Goal: Task Accomplishment & Management: Use online tool/utility

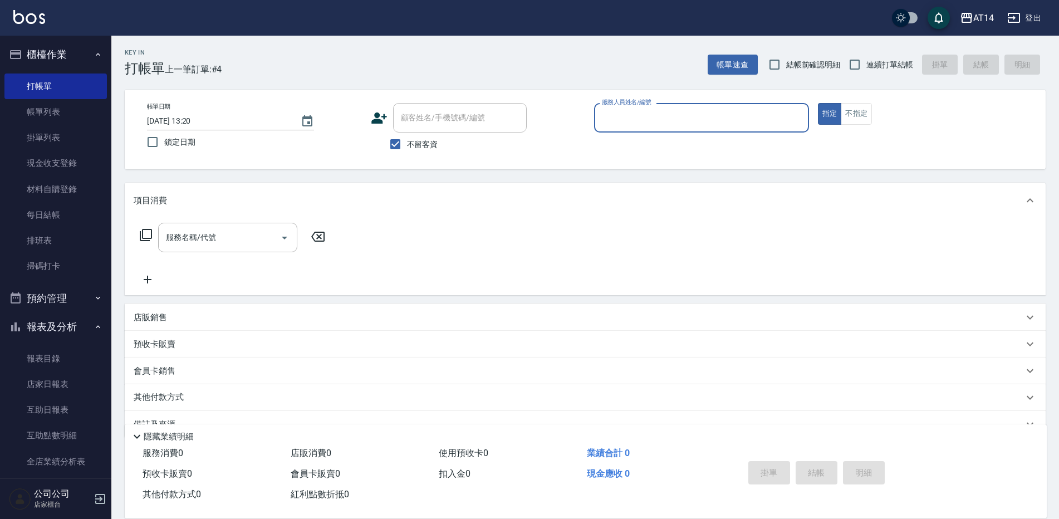
drag, startPoint x: 637, startPoint y: 125, endPoint x: 644, endPoint y: 132, distance: 10.2
click at [637, 125] on input "服務人員姓名/編號" at bounding box center [701, 117] width 205 height 19
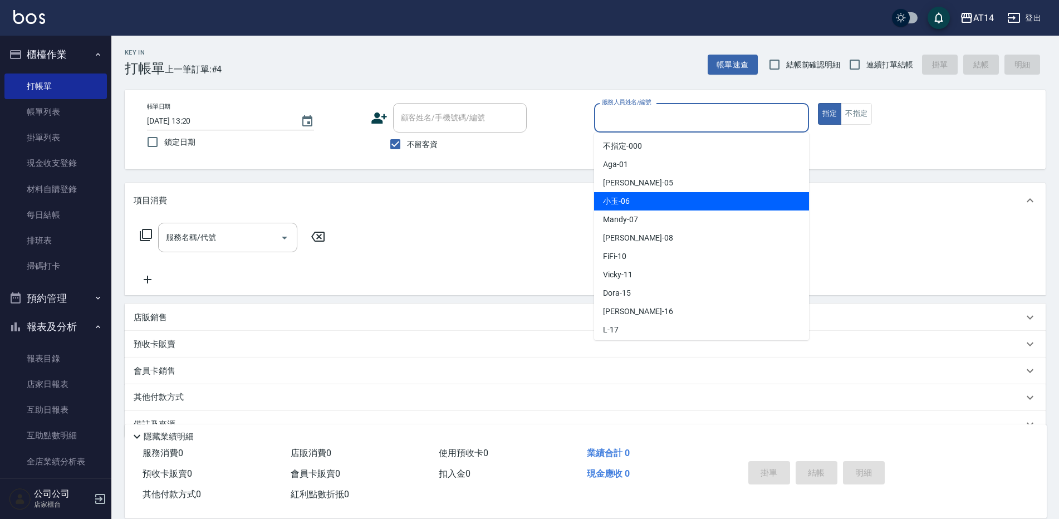
click at [610, 207] on div "小玉 -06" at bounding box center [701, 201] width 215 height 18
click at [643, 123] on input "小玉-06" at bounding box center [693, 117] width 188 height 19
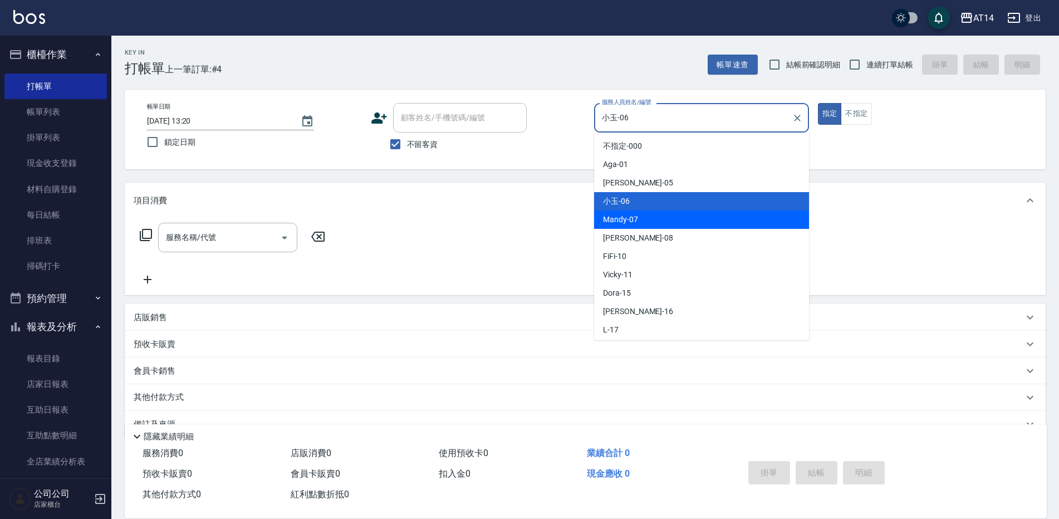
click at [596, 222] on div "Mandy -07" at bounding box center [701, 220] width 215 height 18
type input "Mandy-07"
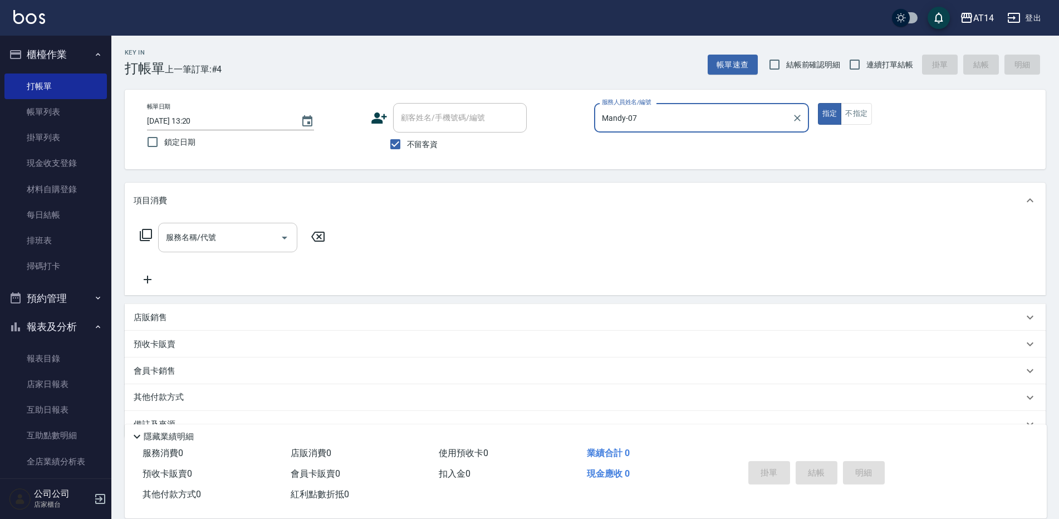
click at [261, 232] on input "服務名稱/代號" at bounding box center [219, 237] width 113 height 19
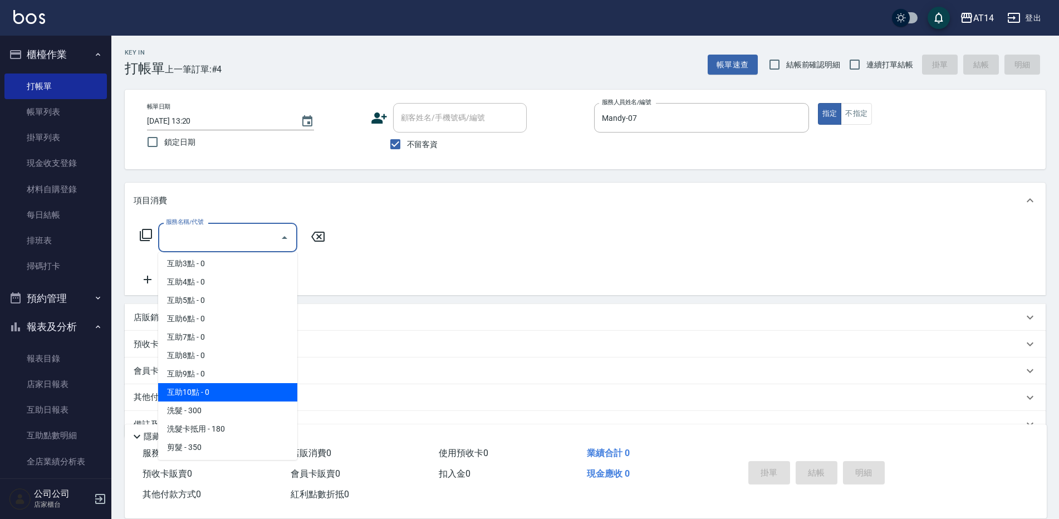
scroll to position [56, 0]
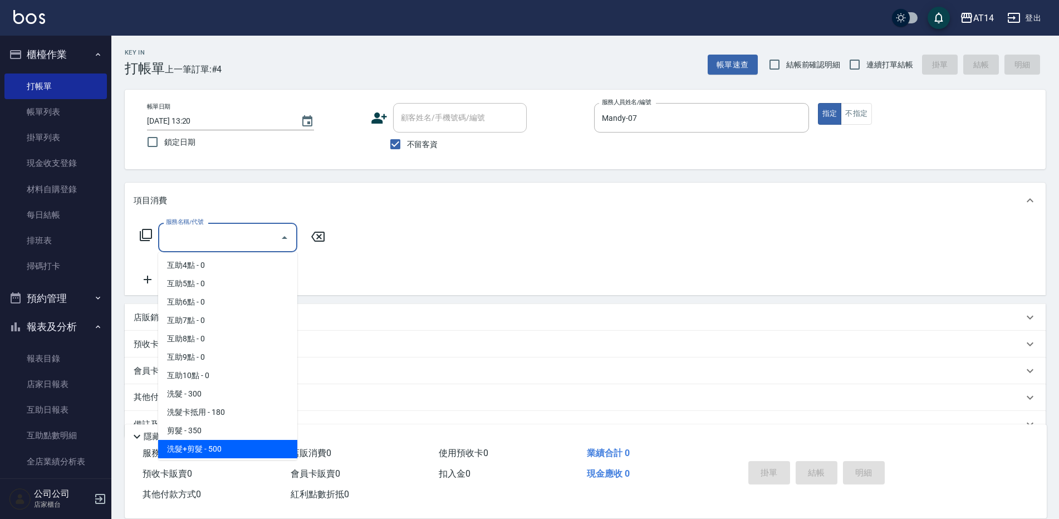
click at [222, 446] on span "洗髮+剪髮 - 500" at bounding box center [227, 449] width 139 height 18
type input "洗髮+剪髮(022)"
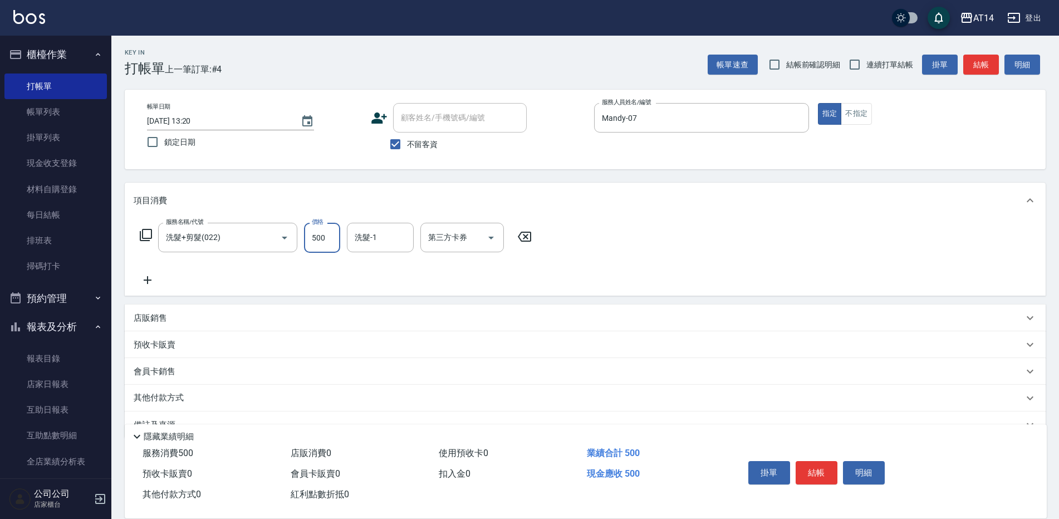
click at [331, 232] on input "500" at bounding box center [322, 238] width 36 height 30
type input "600"
click at [812, 467] on button "結帳" at bounding box center [817, 472] width 42 height 23
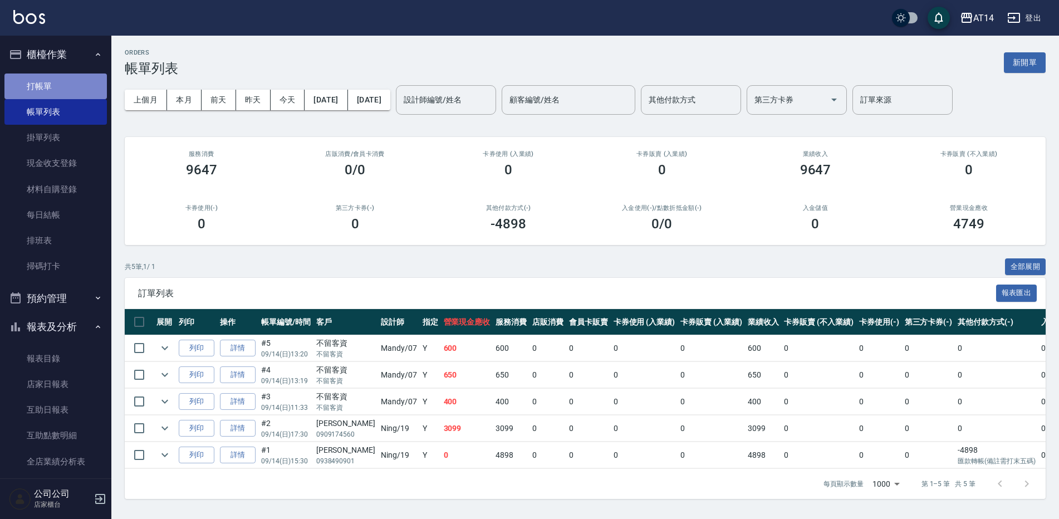
click at [75, 86] on link "打帳單" at bounding box center [55, 87] width 102 height 26
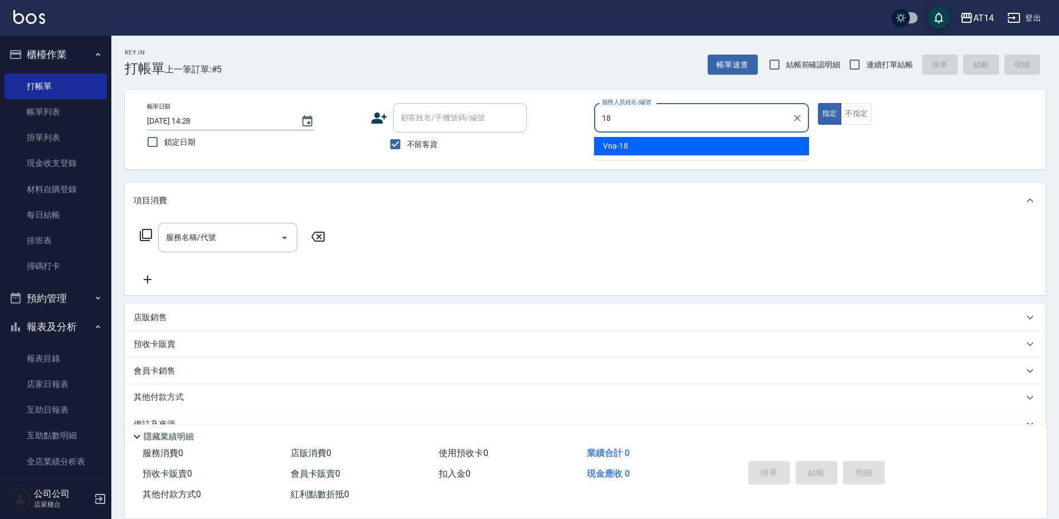
type input "Vna-18"
type button "true"
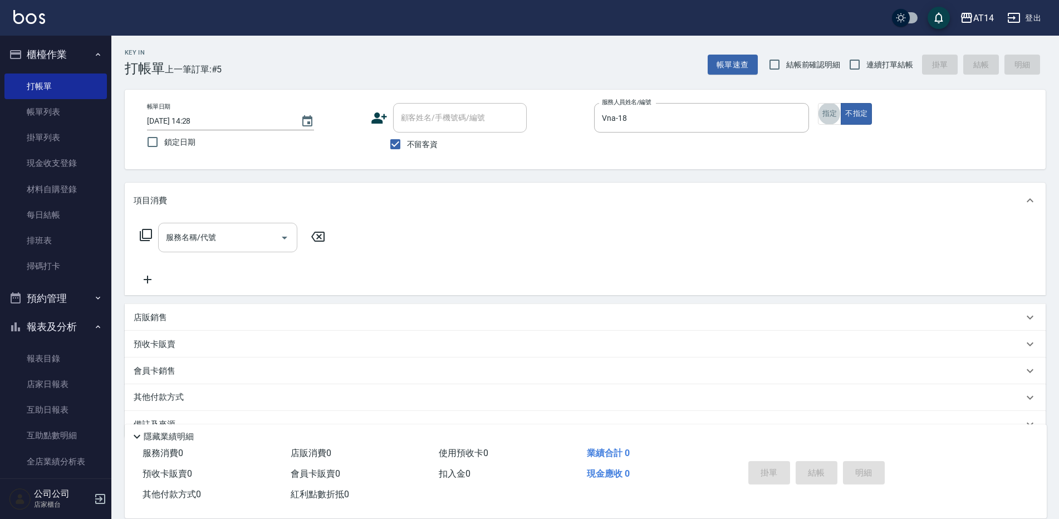
click at [258, 235] on input "服務名稱/代號" at bounding box center [219, 237] width 113 height 19
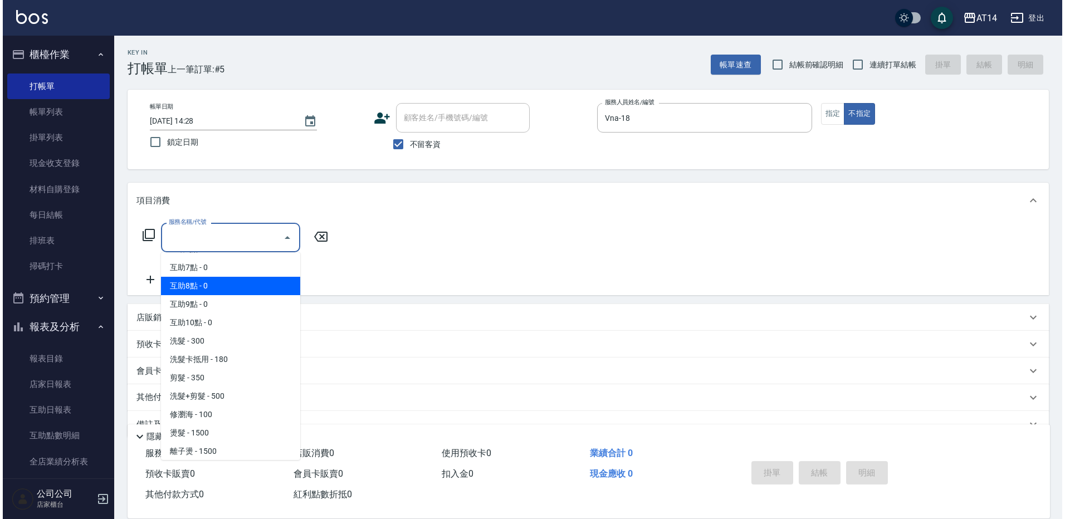
scroll to position [111, 0]
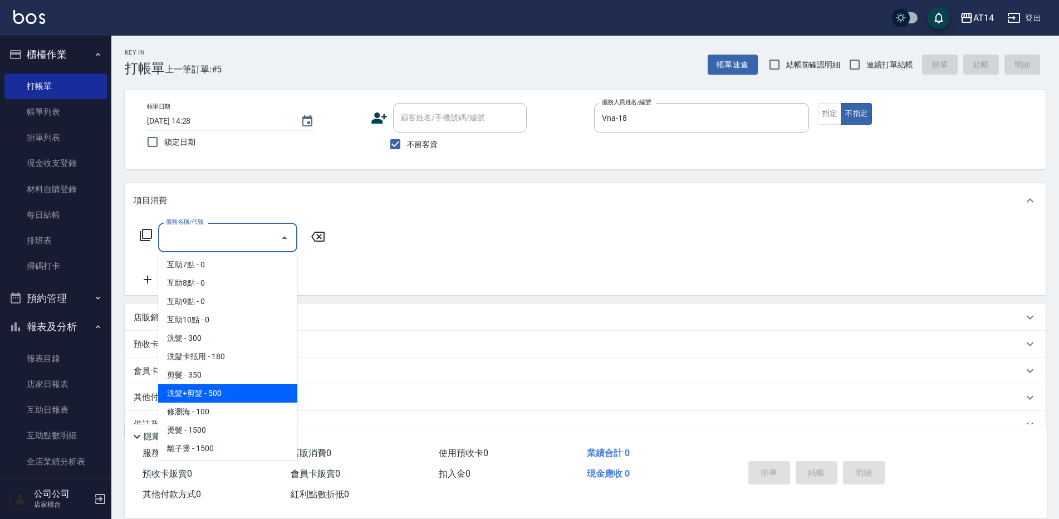
click at [220, 390] on span "洗髮+剪髮 - 500" at bounding box center [227, 393] width 139 height 18
type input "洗髮+剪髮(022)"
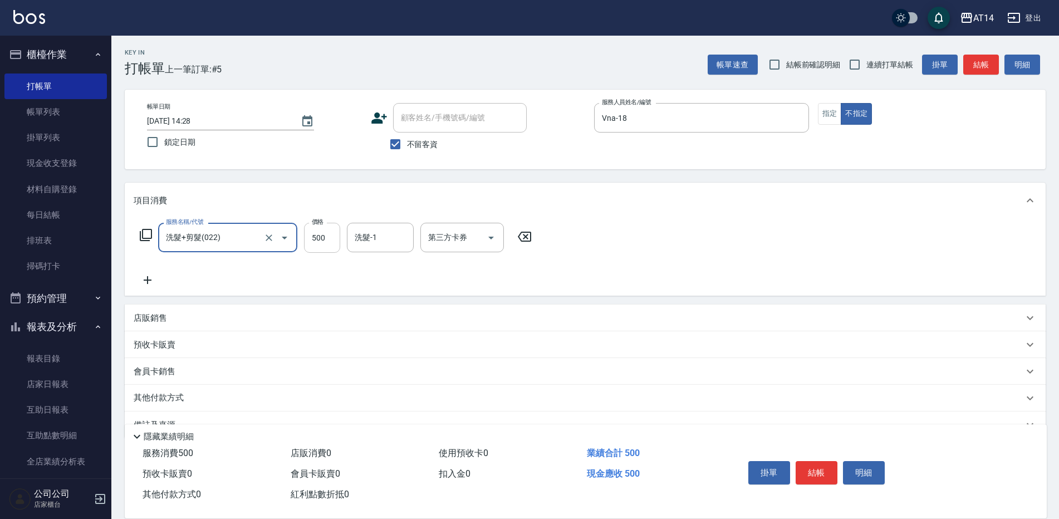
click at [321, 236] on input "500" at bounding box center [322, 238] width 36 height 30
type input "550"
click at [980, 60] on button "結帳" at bounding box center [982, 65] width 36 height 21
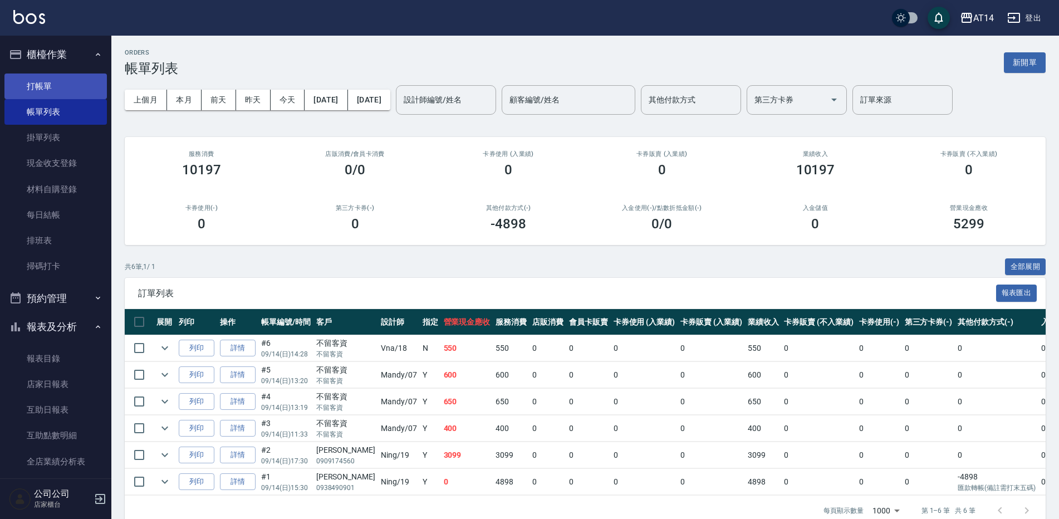
click at [26, 78] on link "打帳單" at bounding box center [55, 87] width 102 height 26
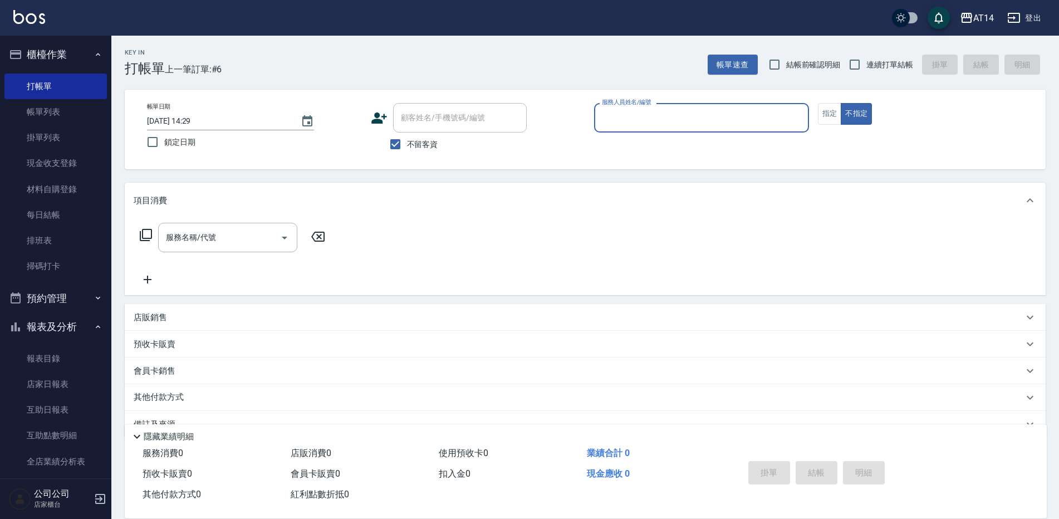
click at [76, 45] on button "櫃檯作業" at bounding box center [55, 54] width 102 height 29
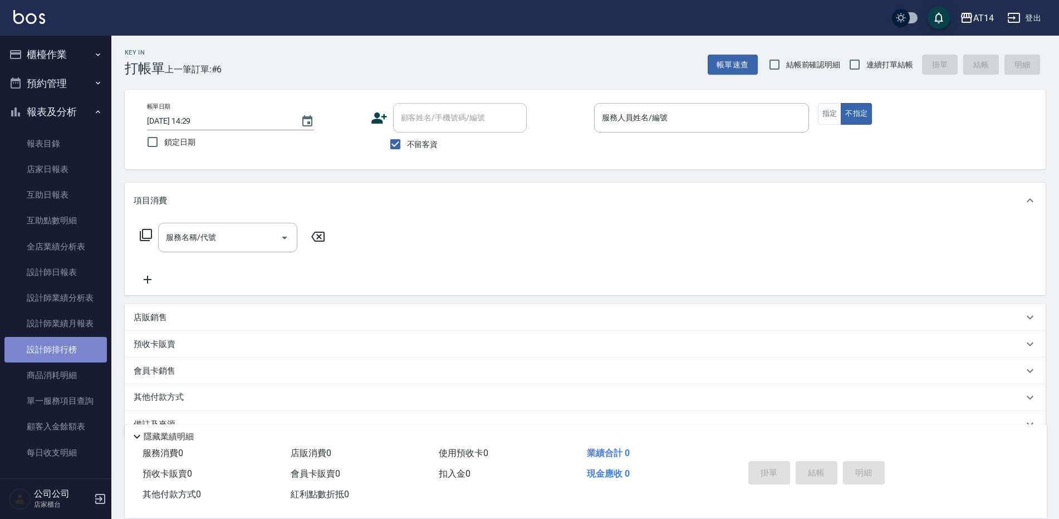
click at [91, 355] on link "設計師排行榜" at bounding box center [55, 350] width 102 height 26
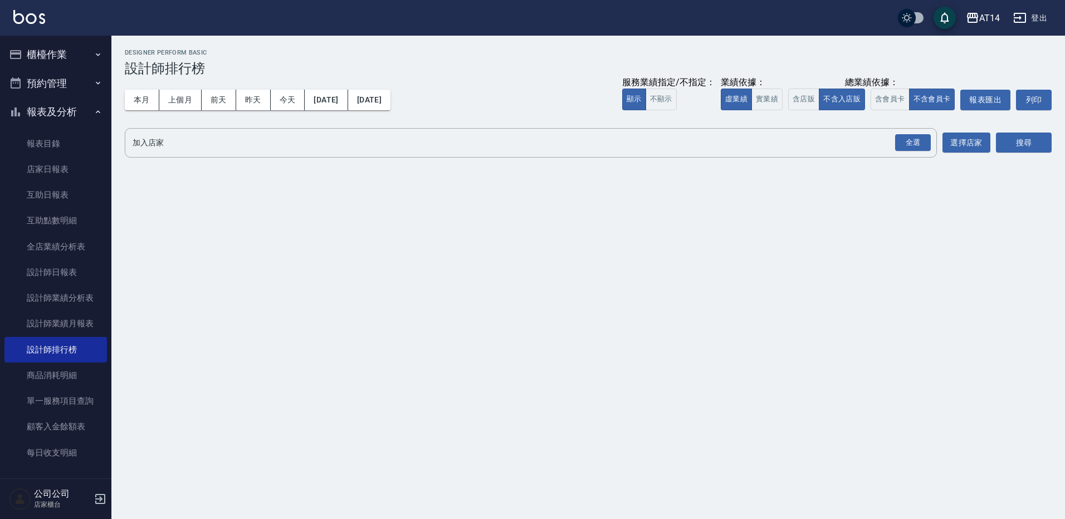
click at [87, 118] on button "報表及分析" at bounding box center [55, 111] width 102 height 29
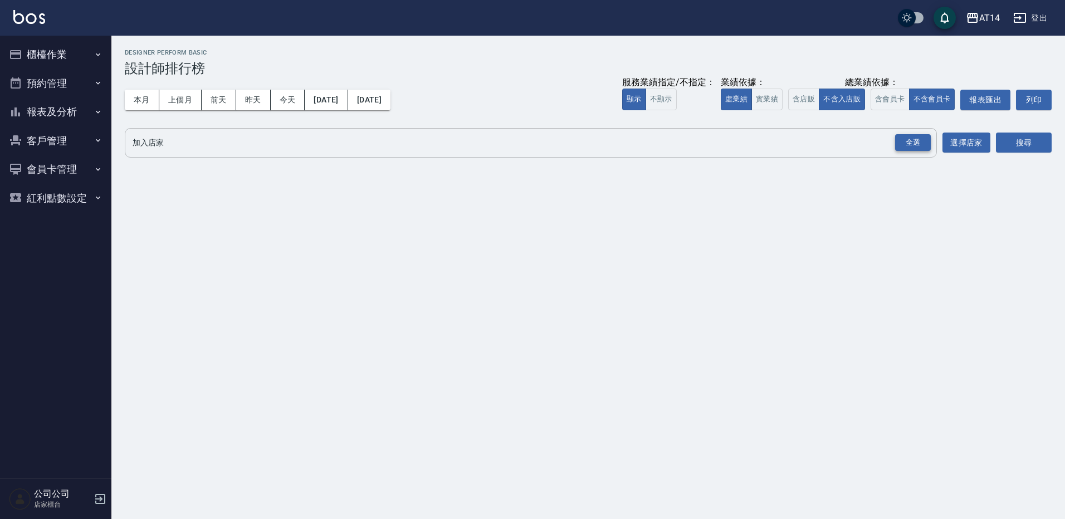
click at [918, 146] on div "全選" at bounding box center [913, 142] width 36 height 17
click at [1037, 145] on button "搜尋" at bounding box center [1024, 143] width 56 height 21
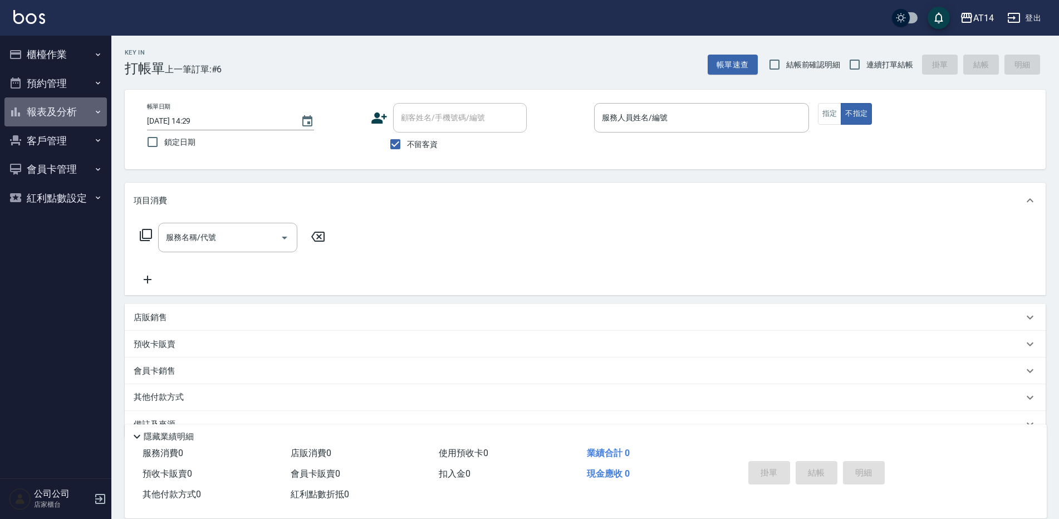
click at [81, 109] on button "報表及分析" at bounding box center [55, 111] width 102 height 29
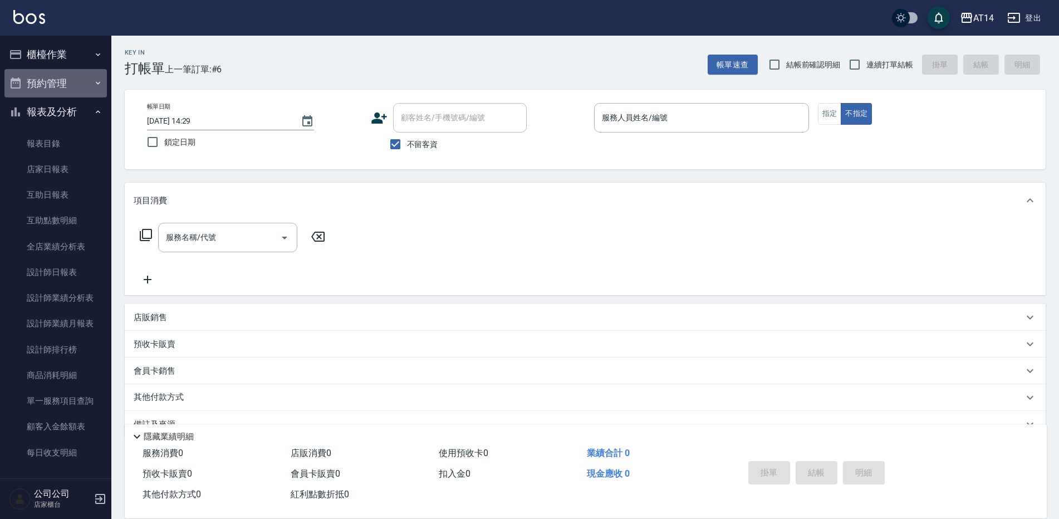
click at [81, 89] on button "預約管理" at bounding box center [55, 83] width 102 height 29
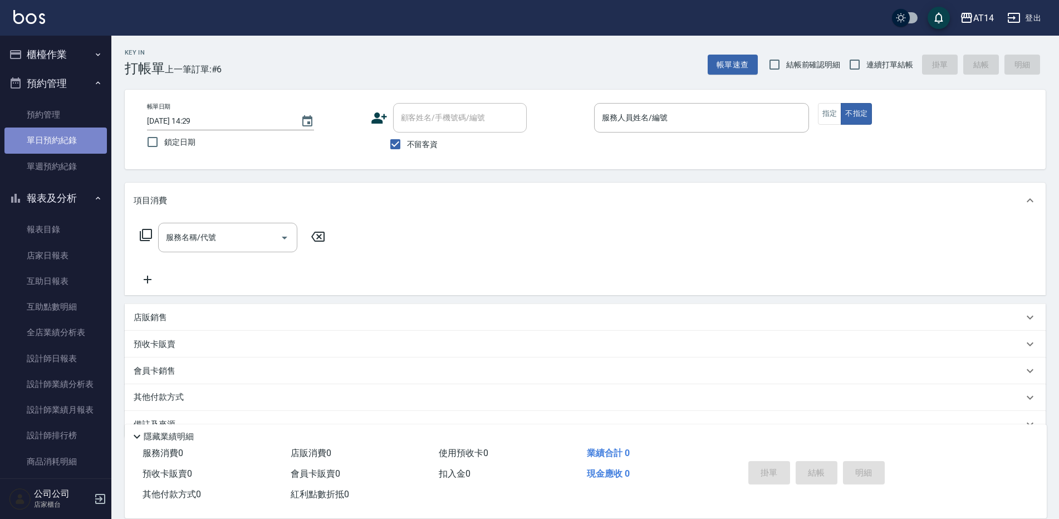
click at [86, 138] on link "單日預約紀錄" at bounding box center [55, 141] width 102 height 26
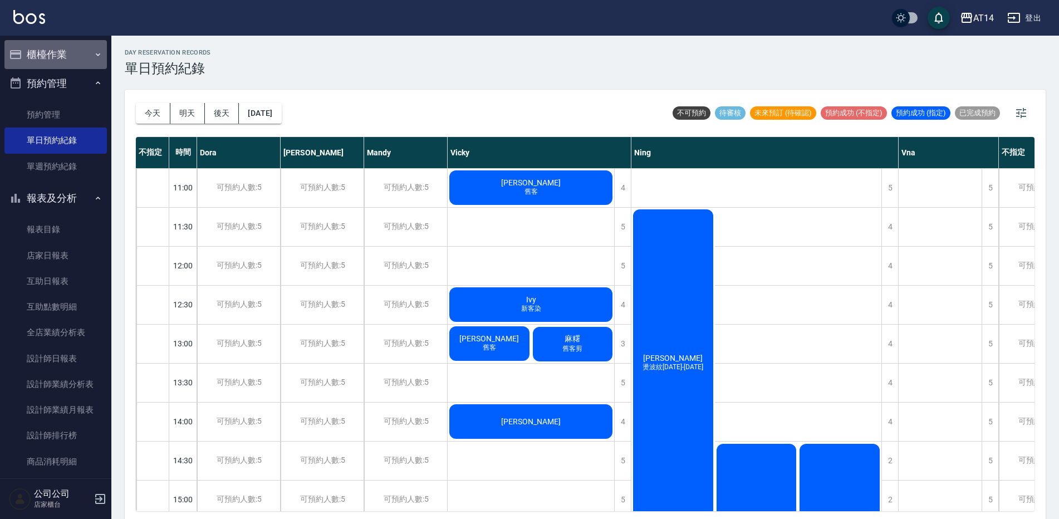
click at [63, 45] on button "櫃檯作業" at bounding box center [55, 54] width 102 height 29
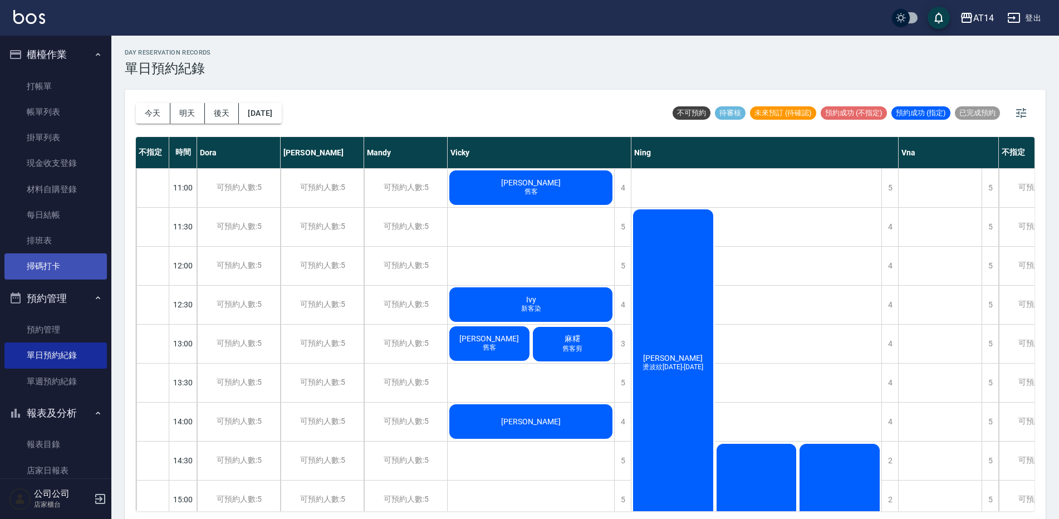
click at [50, 269] on link "掃碼打卡" at bounding box center [55, 266] width 102 height 26
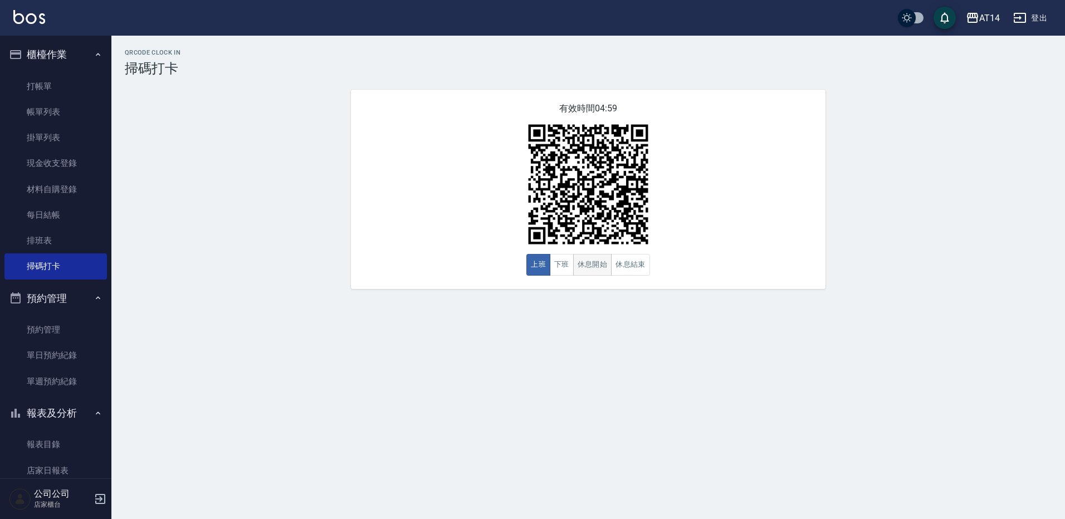
click at [591, 270] on button "休息開始" at bounding box center [592, 265] width 39 height 22
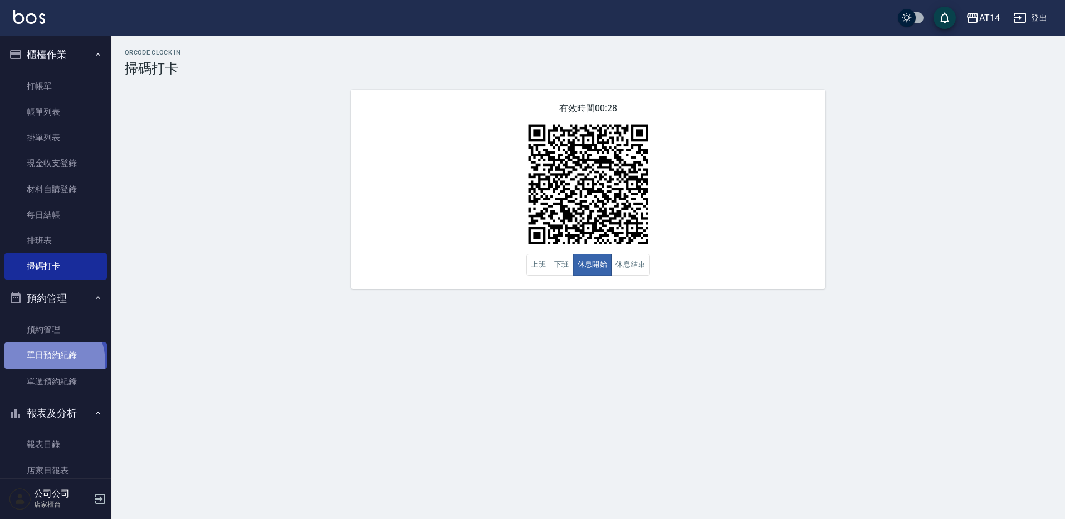
click at [43, 362] on link "單日預約紀錄" at bounding box center [55, 356] width 102 height 26
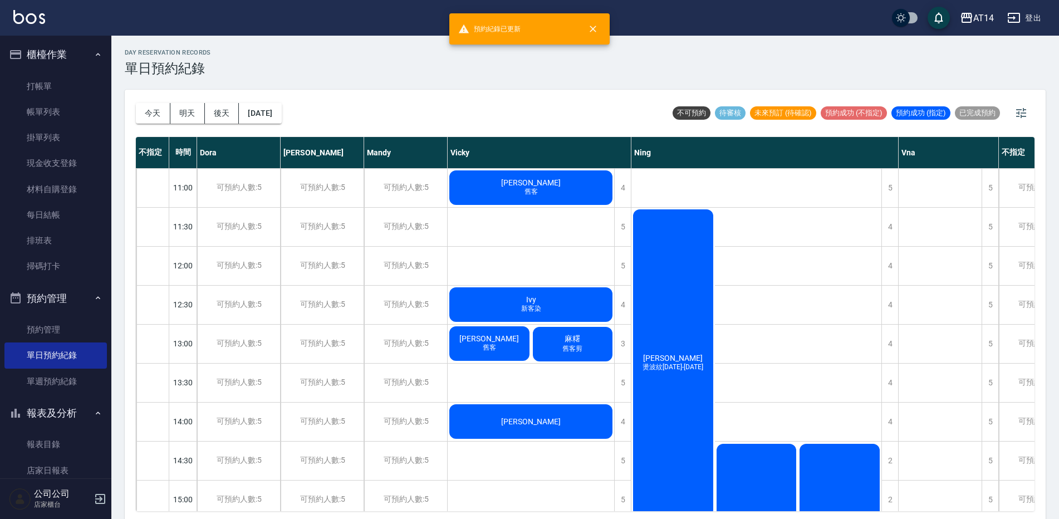
click at [679, 326] on div "郭承瑄 燙波紋1299-1899" at bounding box center [674, 363] width 84 height 311
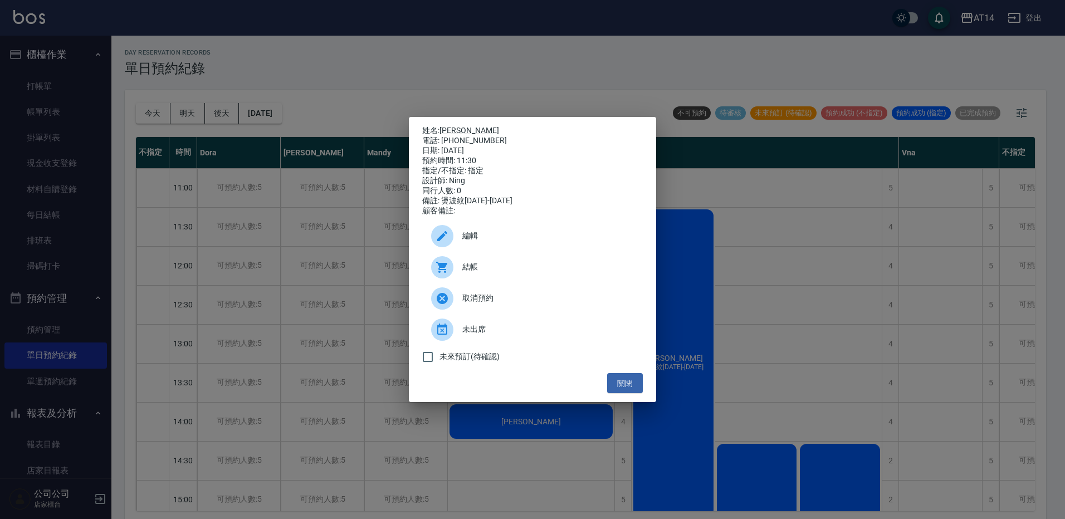
click at [525, 266] on span "結帳" at bounding box center [548, 267] width 172 height 12
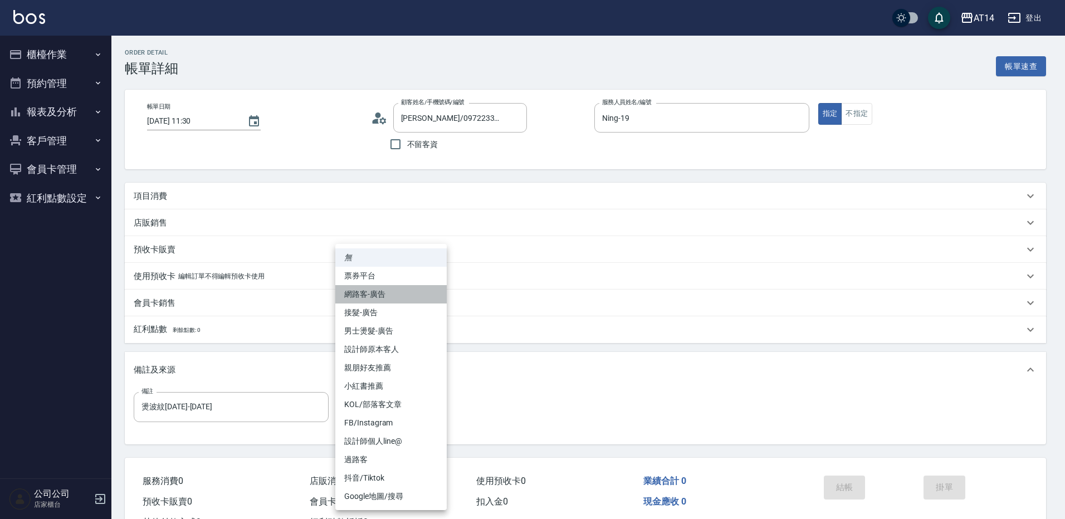
click at [418, 290] on li "網路客-廣告" at bounding box center [390, 294] width 111 height 18
type input "網路客-廣告"
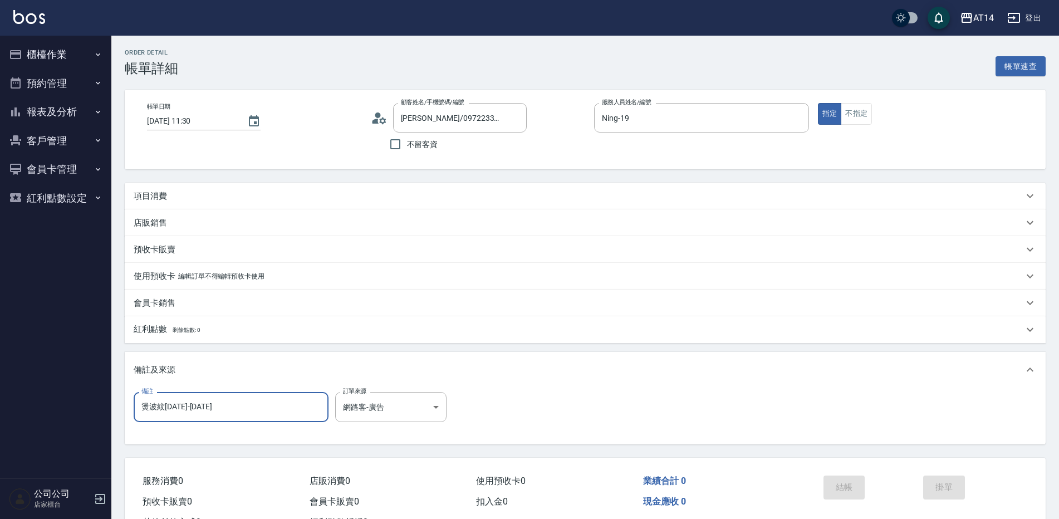
drag, startPoint x: 252, startPoint y: 410, endPoint x: 60, endPoint y: 425, distance: 193.3
click at [60, 425] on div "AT14 登出 櫃檯作業 打帳單 帳單列表 掛單列表 現金收支登錄 材料自購登錄 每日結帳 排班表 掃碼打卡 預約管理 預約管理 單日預約紀錄 單週預約紀錄 …" at bounding box center [529, 280] width 1059 height 560
click at [179, 195] on div "項目消費" at bounding box center [579, 196] width 890 height 12
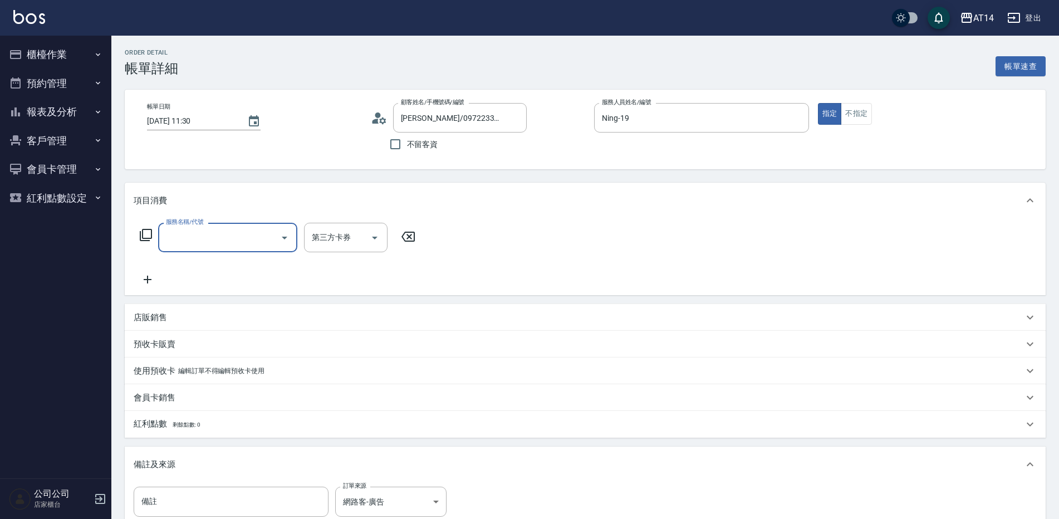
click at [201, 221] on label "服務名稱/代號" at bounding box center [184, 222] width 37 height 8
click at [201, 228] on input "服務名稱/代號" at bounding box center [219, 237] width 113 height 19
click at [210, 228] on input "服務名稱/代號" at bounding box center [219, 237] width 113 height 19
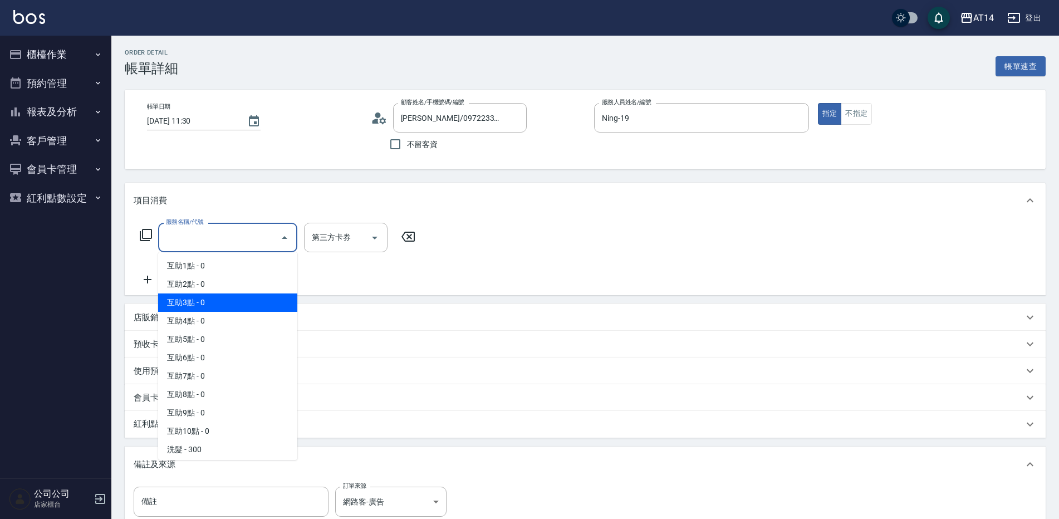
click at [227, 301] on span "互助3點 - 0" at bounding box center [227, 303] width 139 height 18
type input "互助3點(003)"
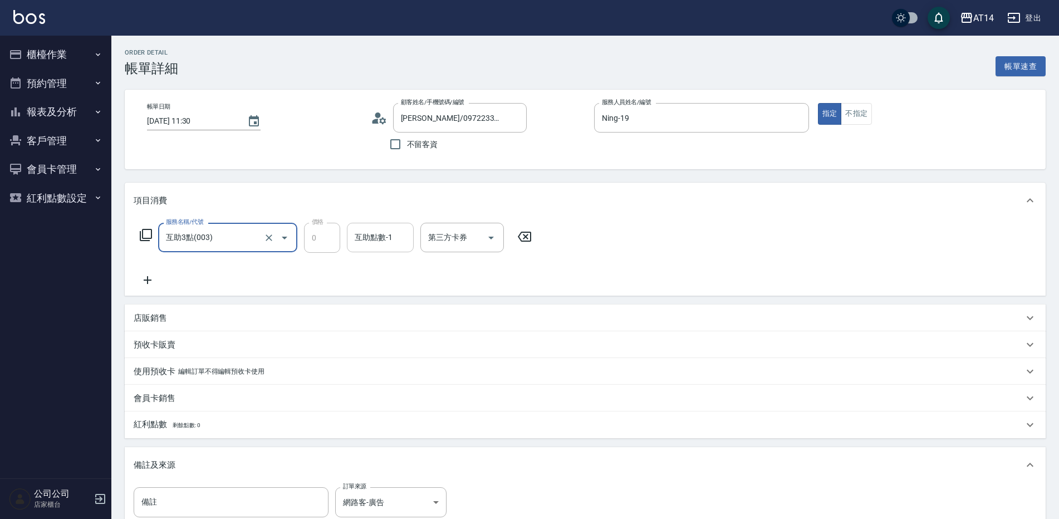
click at [397, 234] on input "互助點數-1" at bounding box center [380, 237] width 57 height 19
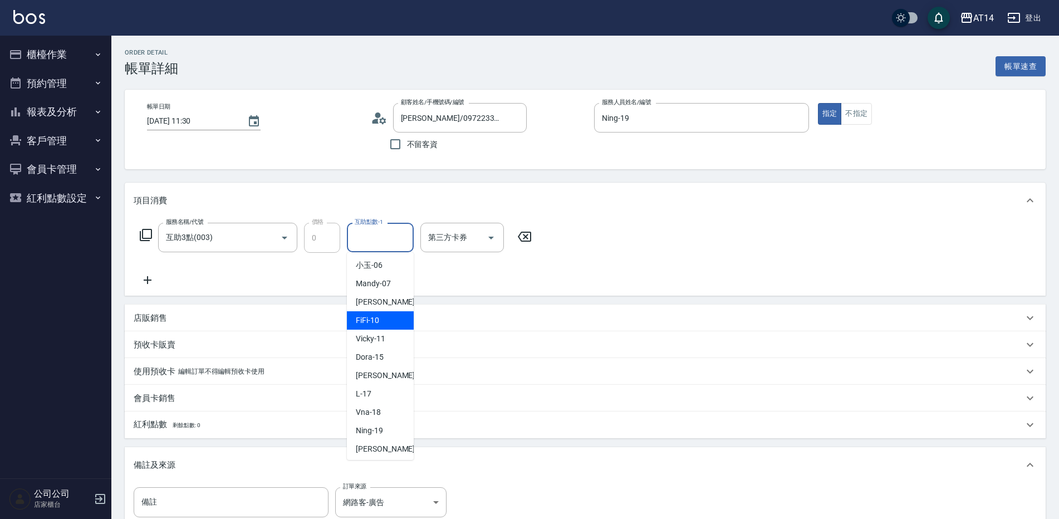
scroll to position [167, 0]
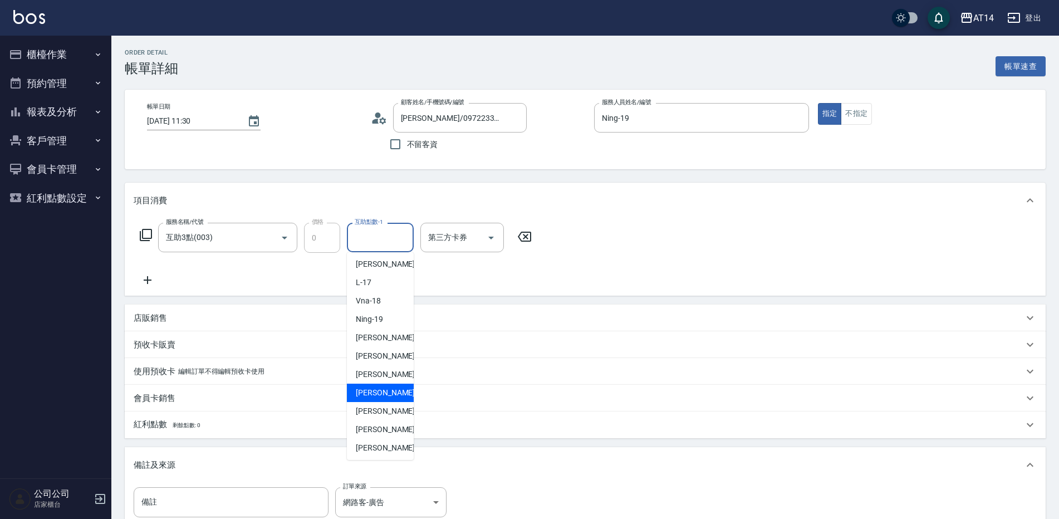
click at [394, 389] on div "[PERSON_NAME] -63" at bounding box center [380, 393] width 67 height 18
type input "[PERSON_NAME]-63"
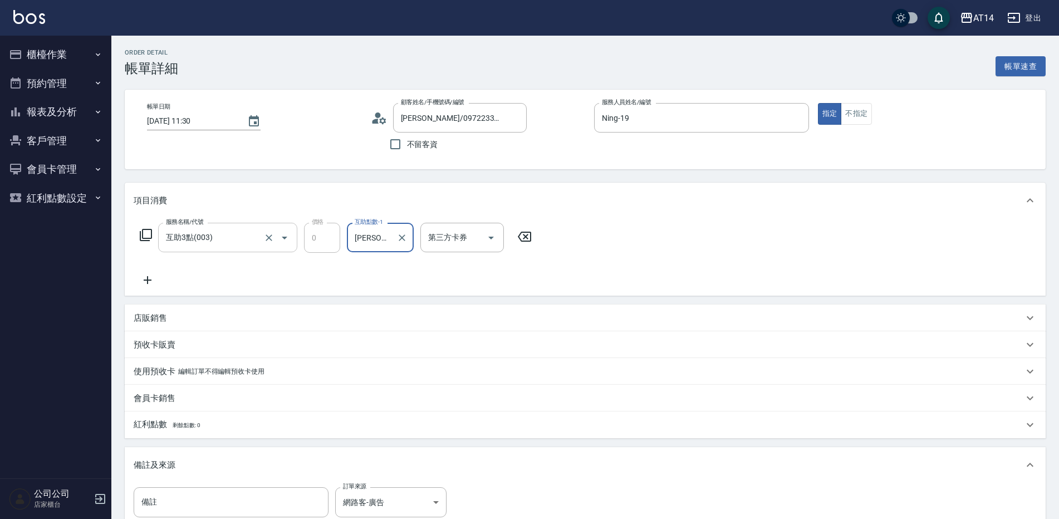
click at [239, 241] on input "互助3點(003)" at bounding box center [212, 237] width 98 height 19
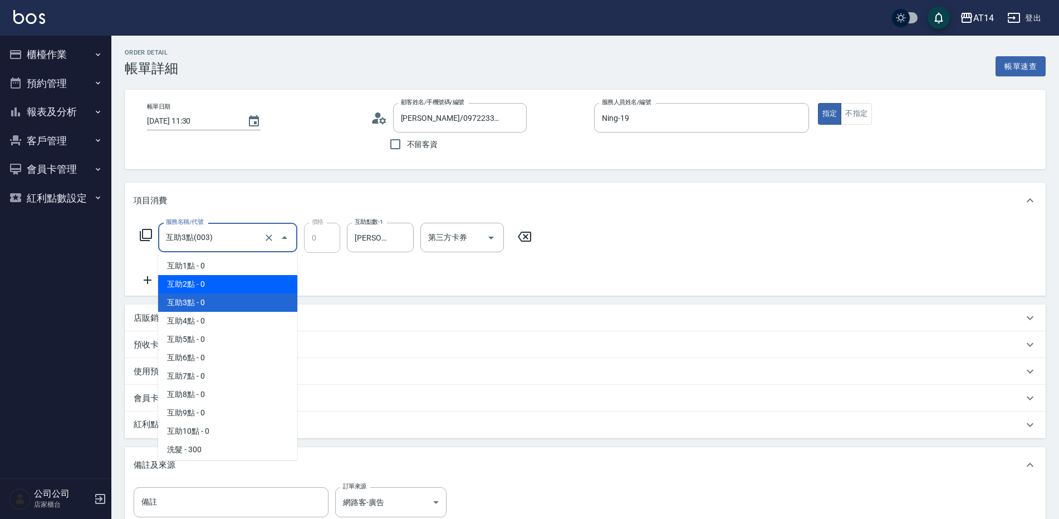
click at [236, 287] on span "互助2點 - 0" at bounding box center [227, 284] width 139 height 18
type input "互助2點(002)"
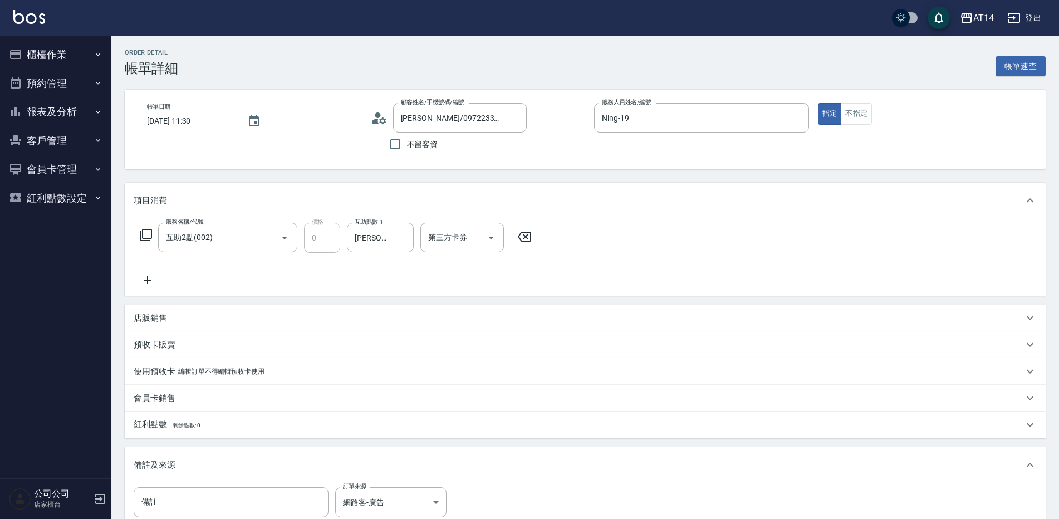
click at [148, 278] on icon at bounding box center [148, 280] width 8 height 8
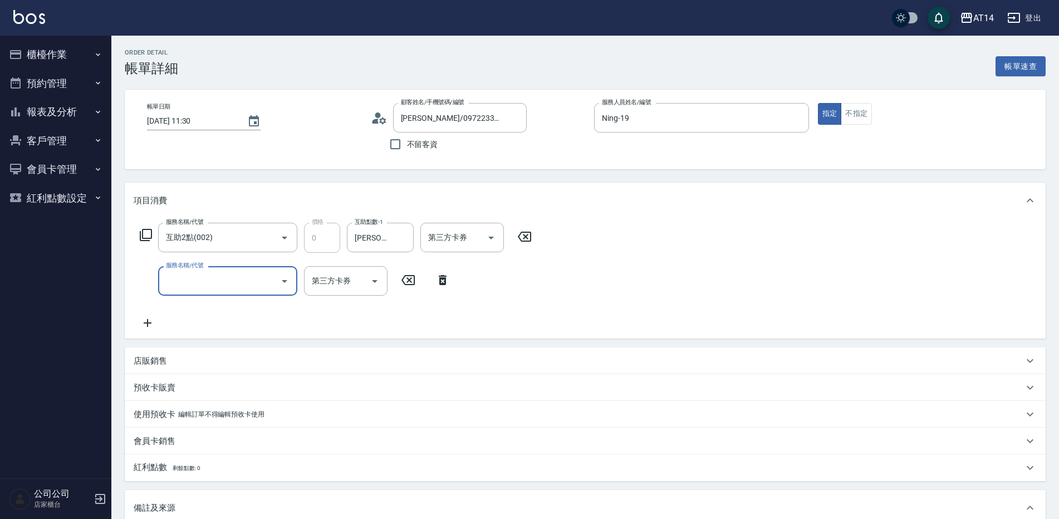
click at [201, 285] on input "服務名稱/代號" at bounding box center [219, 280] width 113 height 19
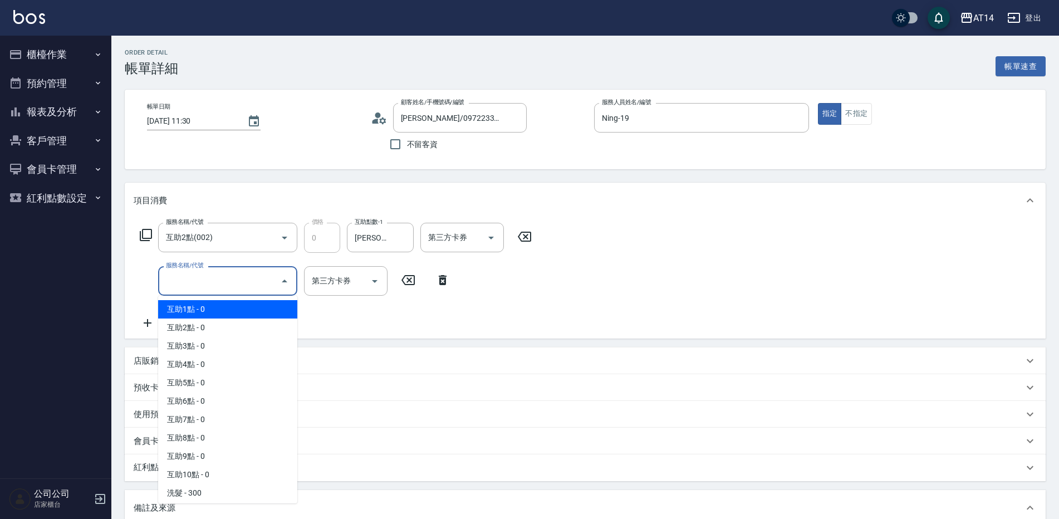
click at [204, 313] on span "互助1點 - 0" at bounding box center [227, 309] width 139 height 18
type input "互助1點(001)"
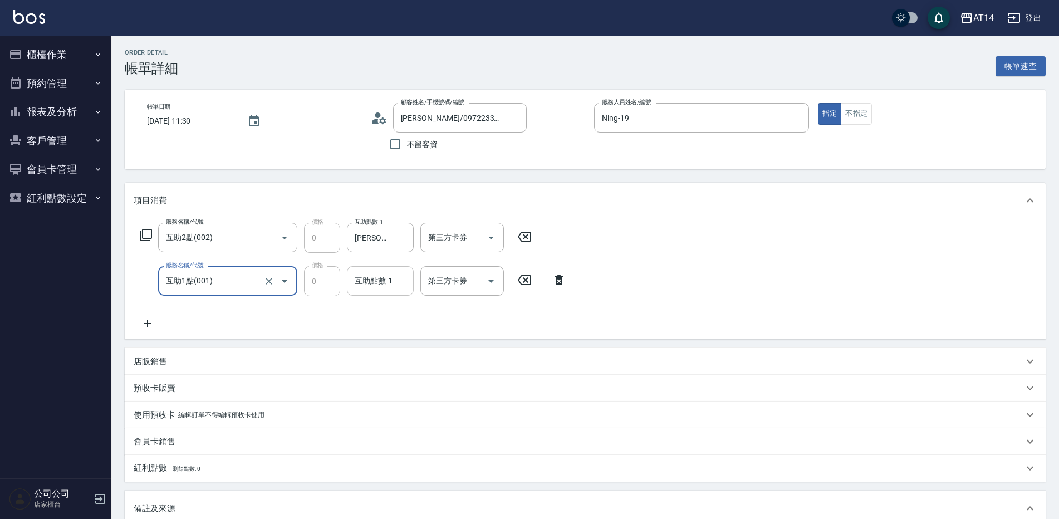
click at [369, 267] on div "互助點數-1" at bounding box center [380, 281] width 67 height 30
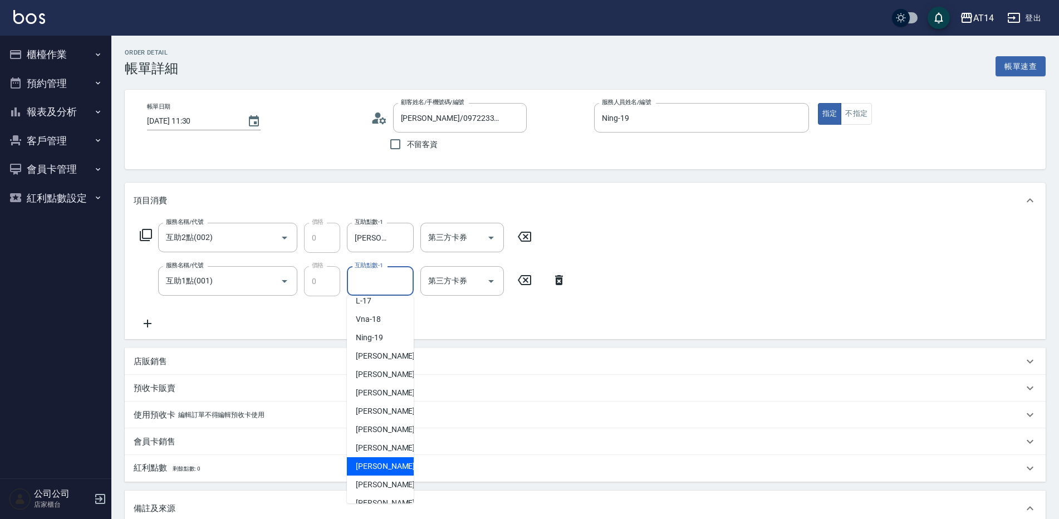
click at [389, 469] on ul "不指定 -000 Aga -01 Patty -05 小玉 -06 Mandy -07 [PERSON_NAME] -08 FiFi -10 Vicky -1…" at bounding box center [380, 400] width 67 height 208
click at [392, 473] on div "[PERSON_NAME]-67" at bounding box center [380, 471] width 67 height 18
type input "[PERSON_NAME]-67"
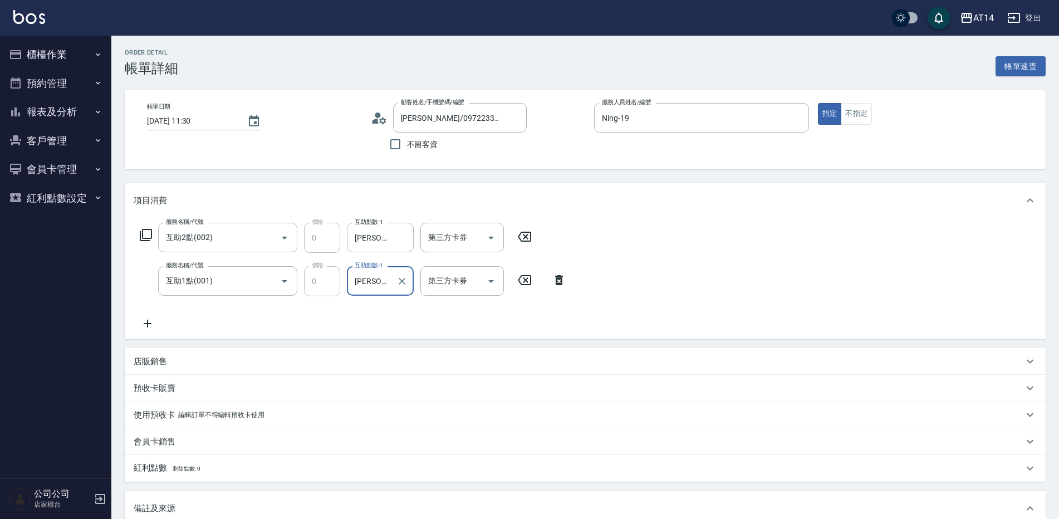
click at [144, 324] on icon at bounding box center [148, 324] width 8 height 8
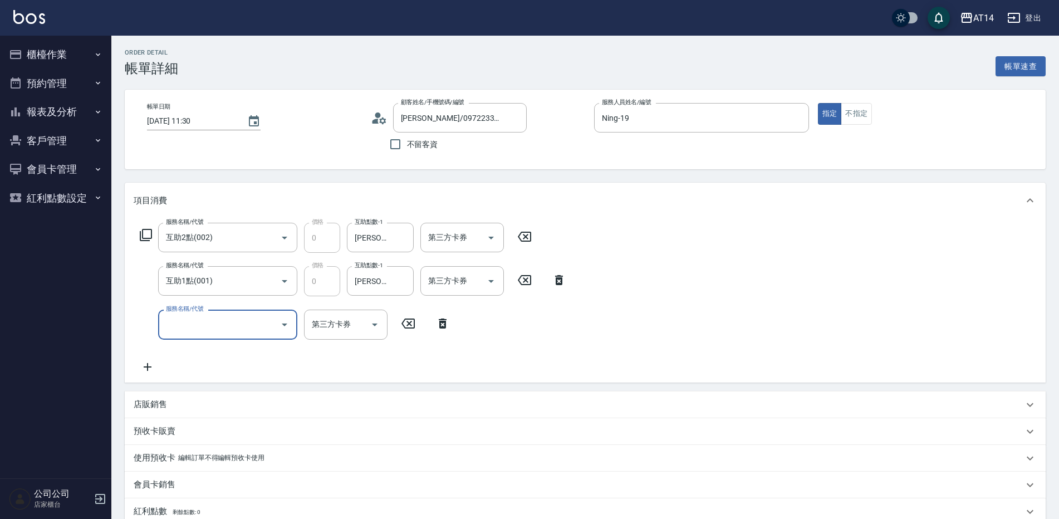
click at [206, 331] on input "服務名稱/代號" at bounding box center [219, 324] width 113 height 19
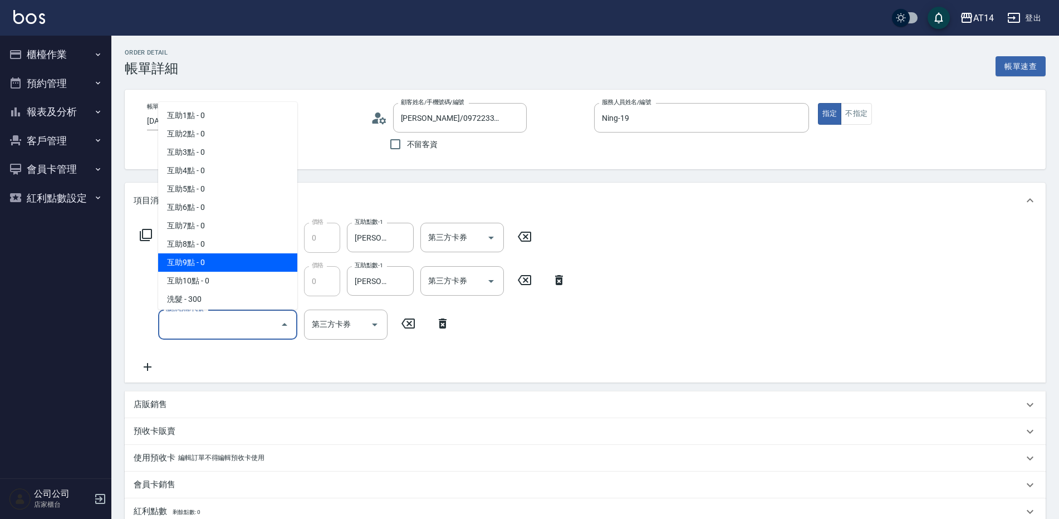
scroll to position [111, 0]
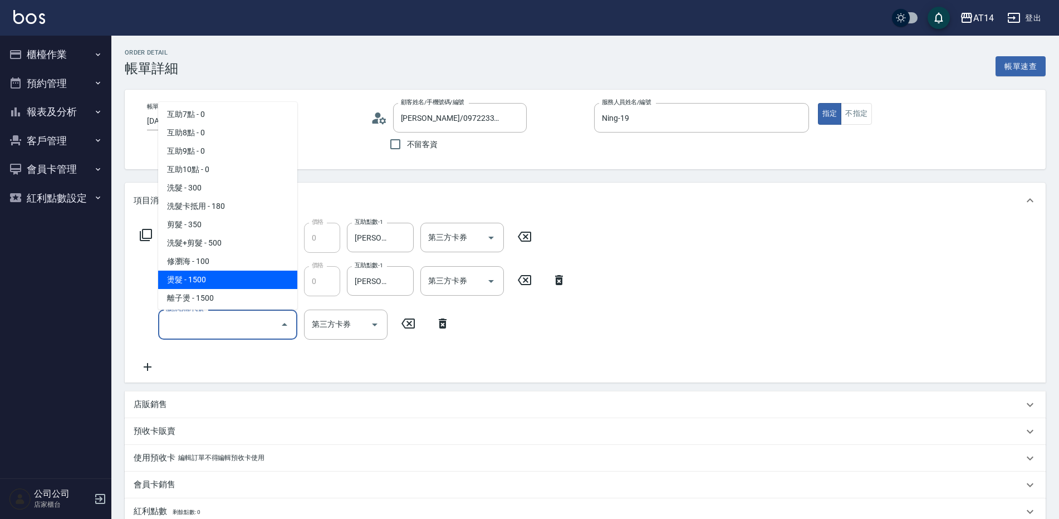
click at [224, 278] on span "燙髮 - 1500" at bounding box center [227, 280] width 139 height 18
type input "3"
type input "燙髮(031)"
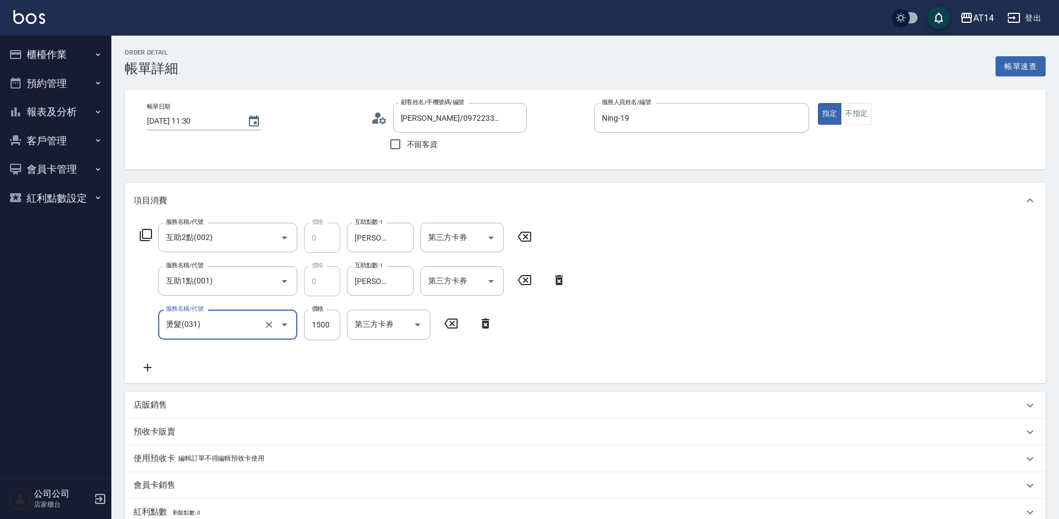
drag, startPoint x: 153, startPoint y: 366, endPoint x: 194, endPoint y: 350, distance: 43.5
click at [154, 366] on icon at bounding box center [148, 367] width 28 height 13
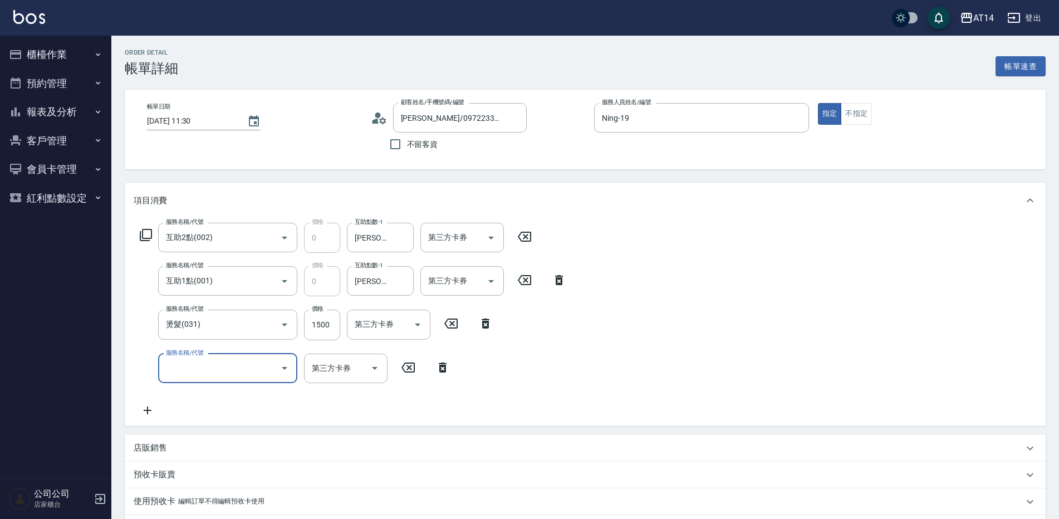
click at [197, 360] on input "服務名稱/代號" at bounding box center [219, 368] width 113 height 19
type input "051"
type input "5"
type input "護髮(051)"
click at [330, 368] on input "1000" at bounding box center [322, 369] width 36 height 30
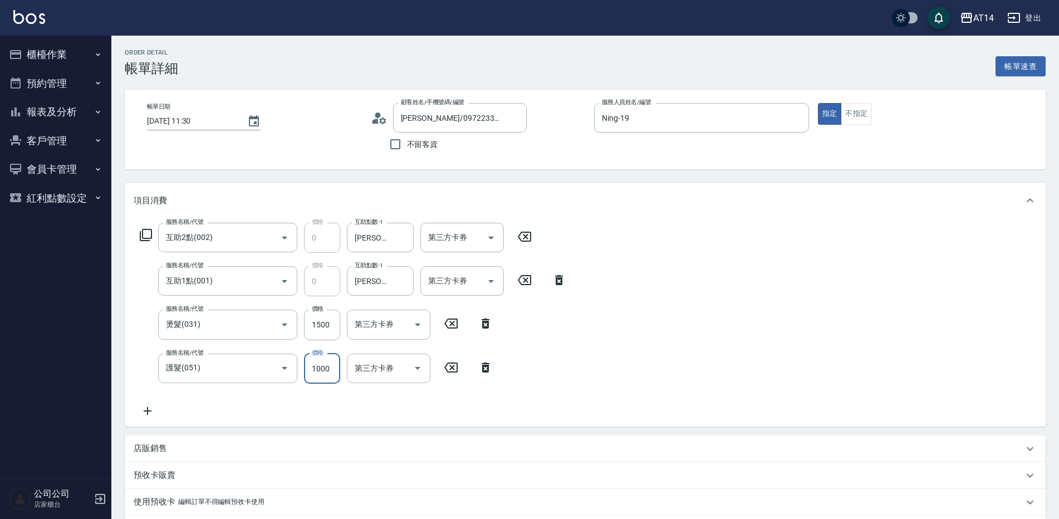
type input "1"
type input "3"
type input "1800"
type input "7"
type input "1800"
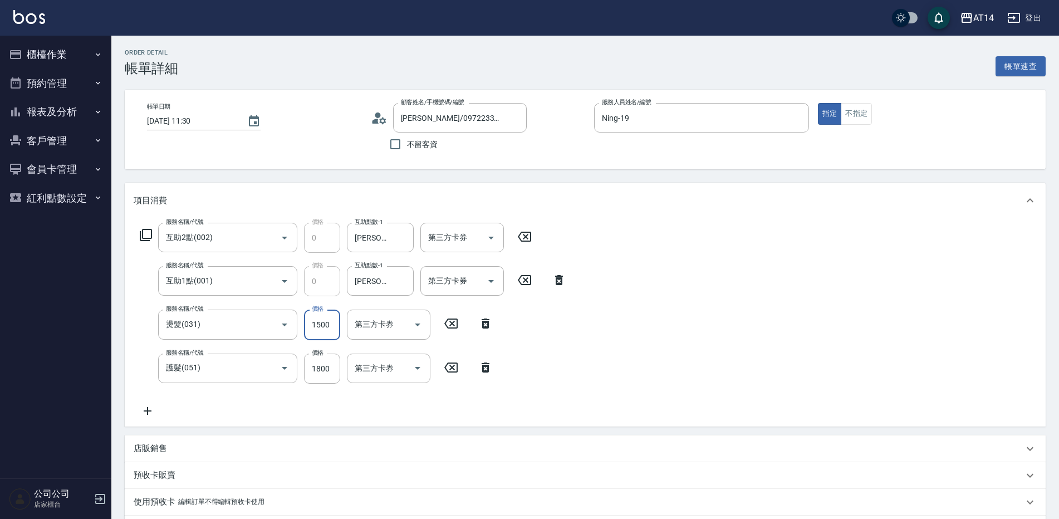
click at [321, 330] on input "1500" at bounding box center [322, 325] width 36 height 30
type input "1"
type input "4"
type input "1899"
type input "7"
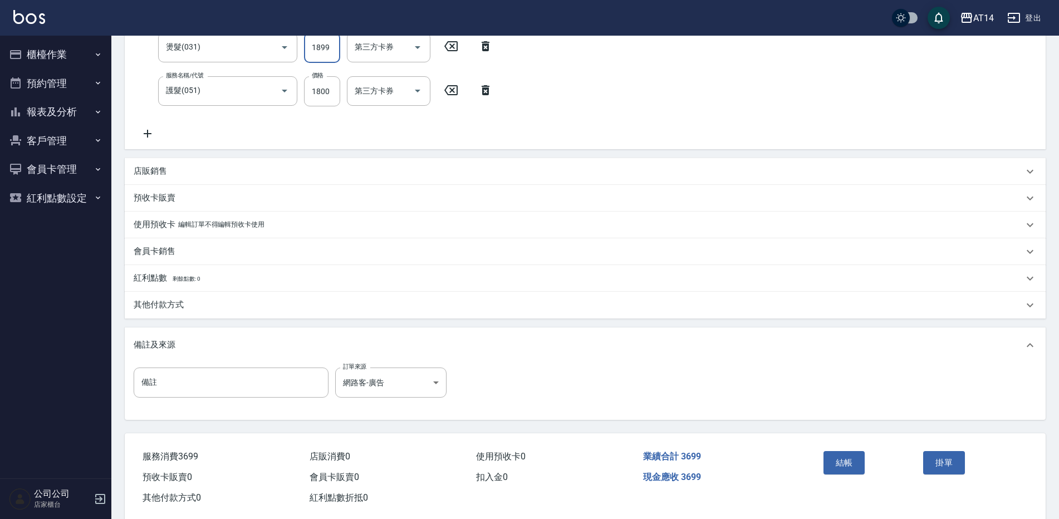
scroll to position [278, 0]
type input "1899"
click at [833, 456] on button "結帳" at bounding box center [845, 461] width 42 height 23
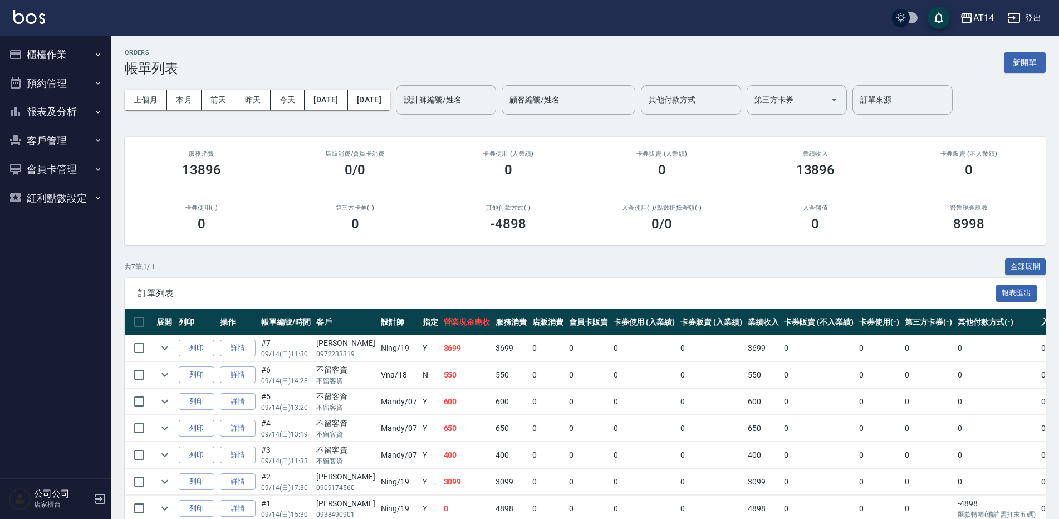
click at [62, 110] on button "報表及分析" at bounding box center [55, 111] width 102 height 29
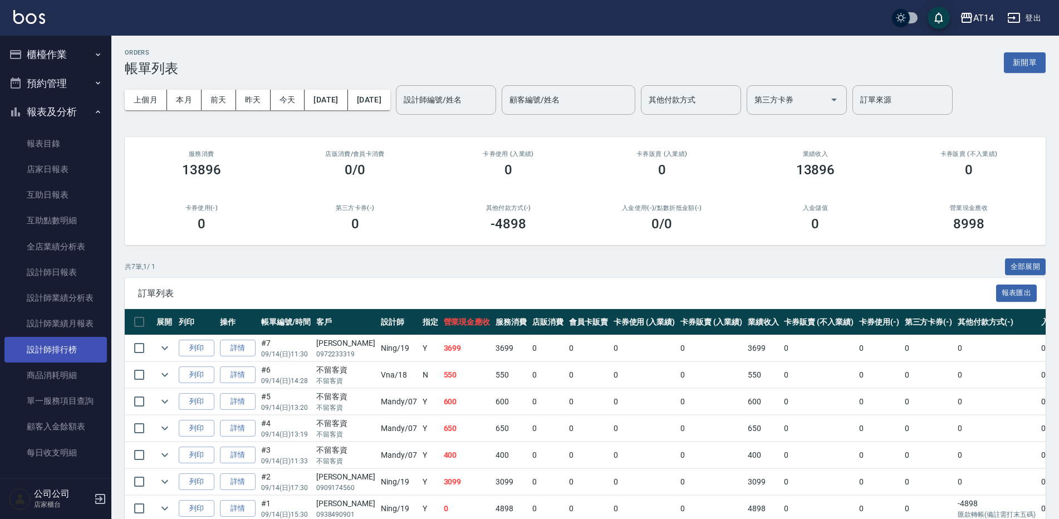
click at [63, 351] on link "設計師排行榜" at bounding box center [55, 350] width 102 height 26
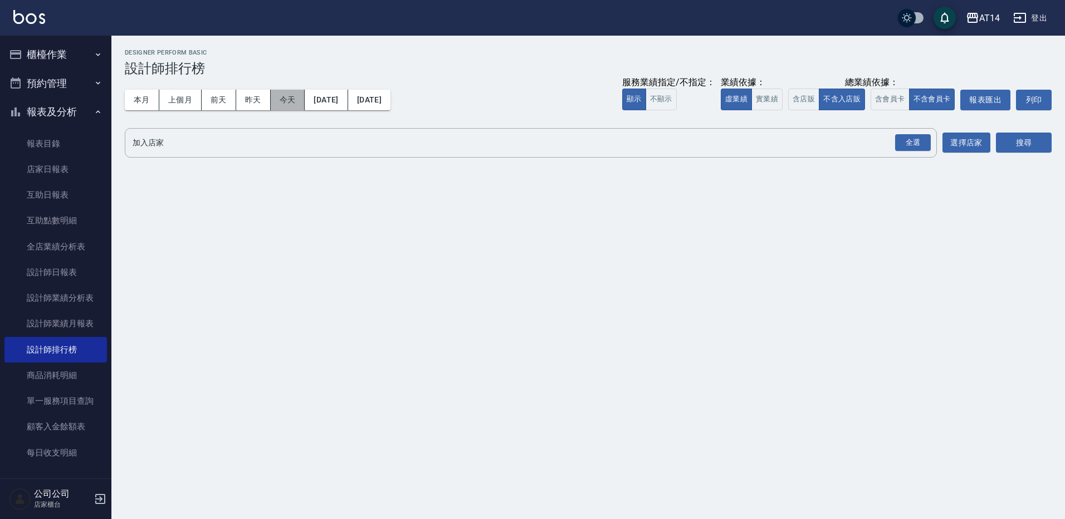
click at [292, 94] on button "今天" at bounding box center [288, 100] width 35 height 21
click at [909, 132] on button "全選" at bounding box center [913, 143] width 40 height 22
click at [1009, 145] on button "搜尋" at bounding box center [1024, 143] width 56 height 21
click at [921, 136] on div "全選" at bounding box center [913, 142] width 36 height 17
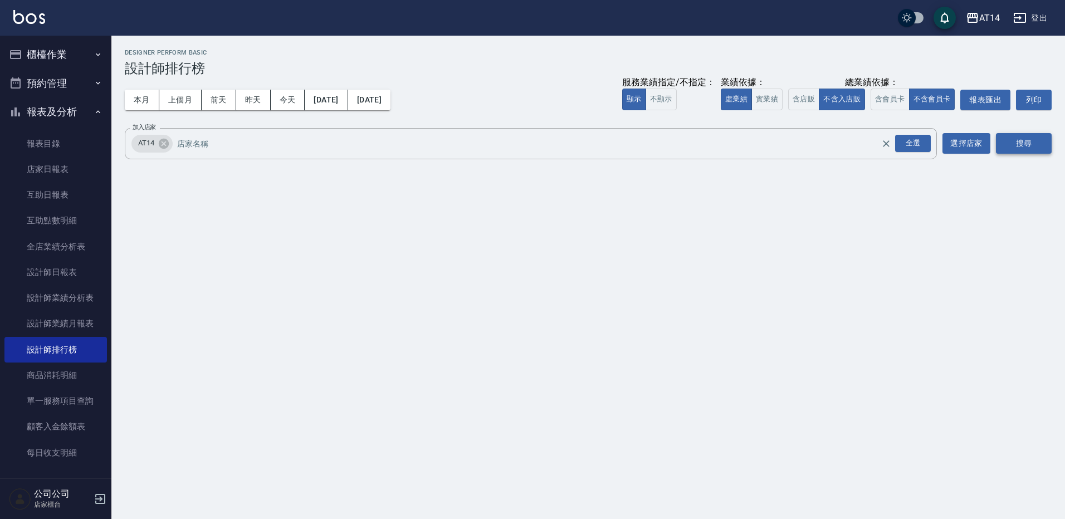
click at [1005, 144] on button "搜尋" at bounding box center [1024, 143] width 56 height 21
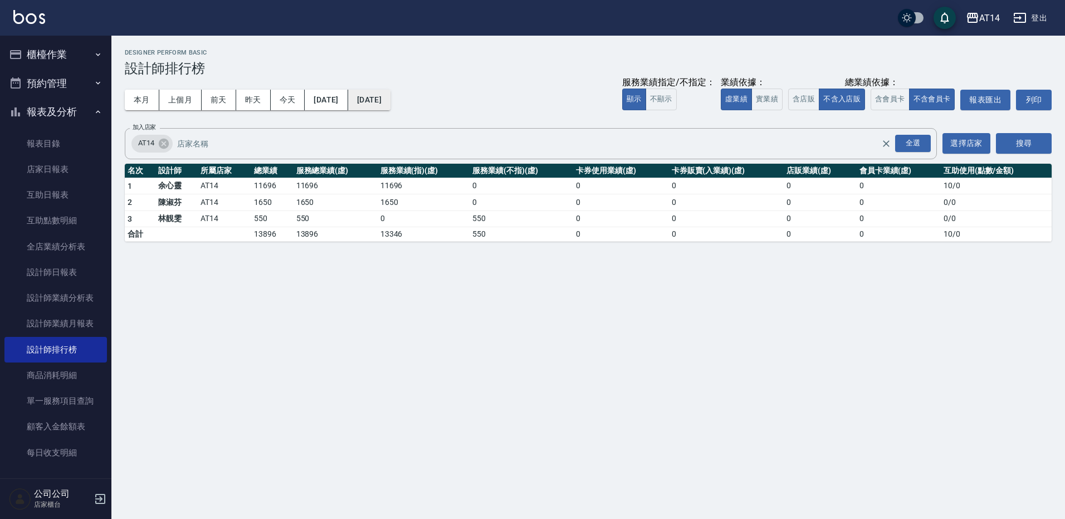
click at [390, 98] on button "[DATE]" at bounding box center [369, 100] width 42 height 21
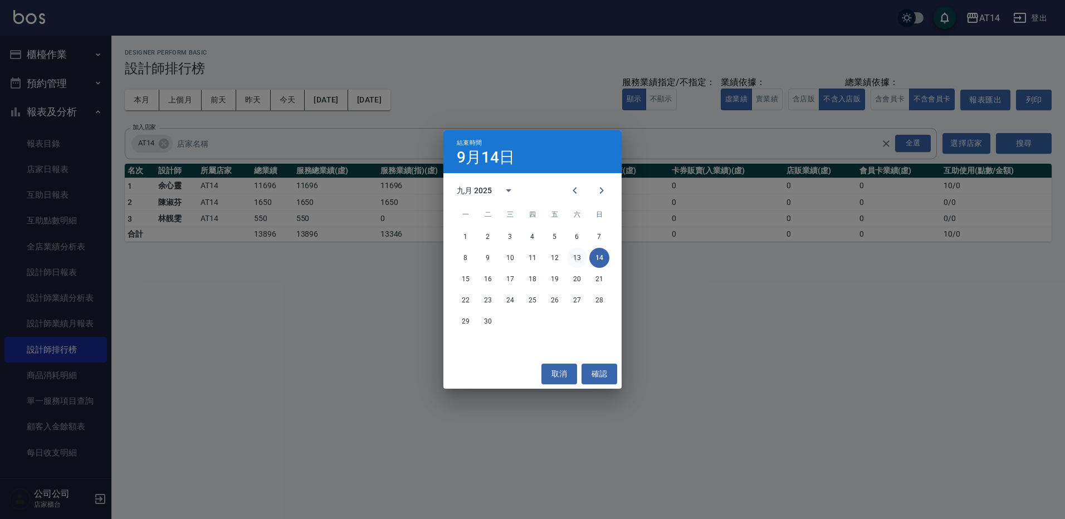
click at [578, 256] on button "13" at bounding box center [577, 258] width 20 height 20
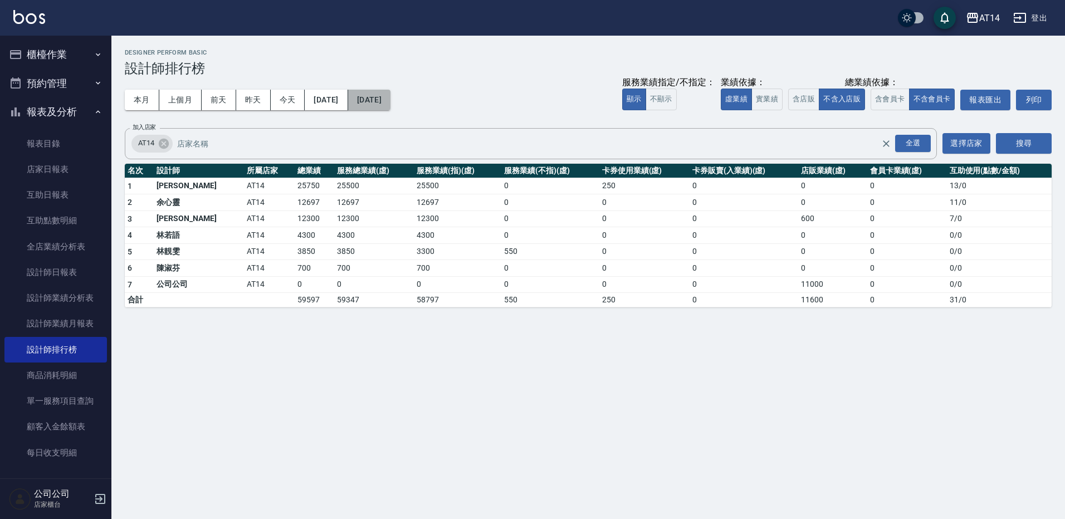
click at [390, 100] on button "[DATE]" at bounding box center [369, 100] width 42 height 21
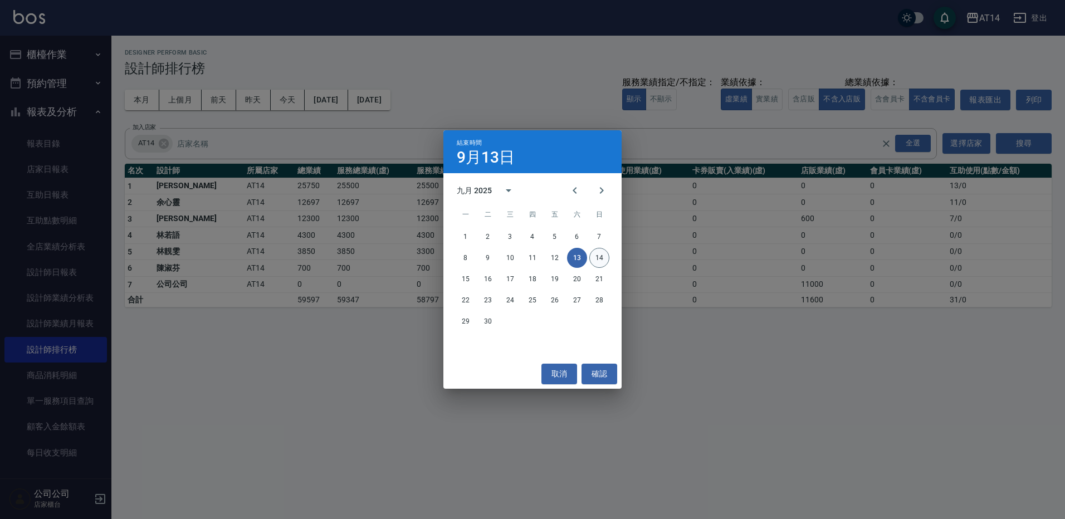
click at [593, 253] on button "14" at bounding box center [599, 258] width 20 height 20
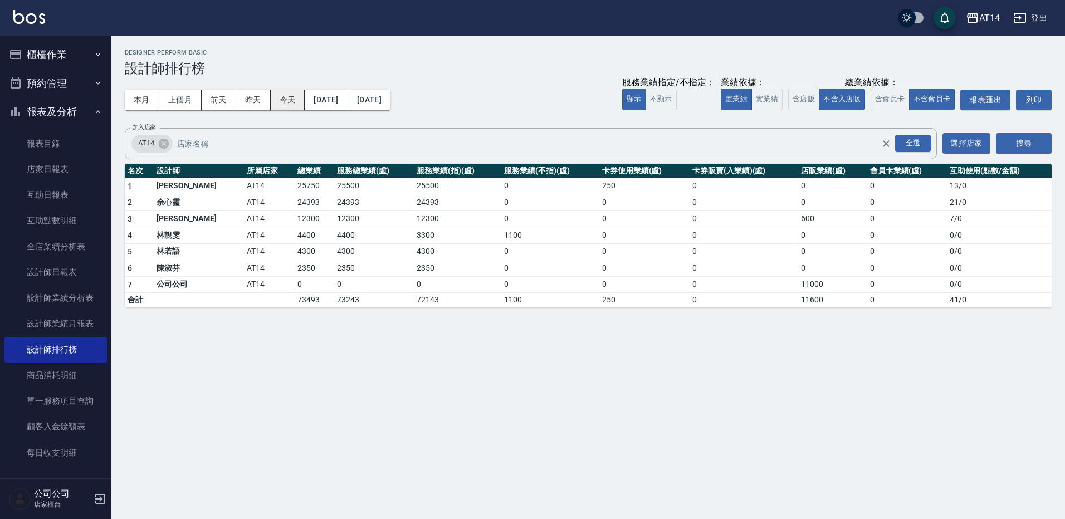
click at [292, 97] on button "今天" at bounding box center [288, 100] width 35 height 21
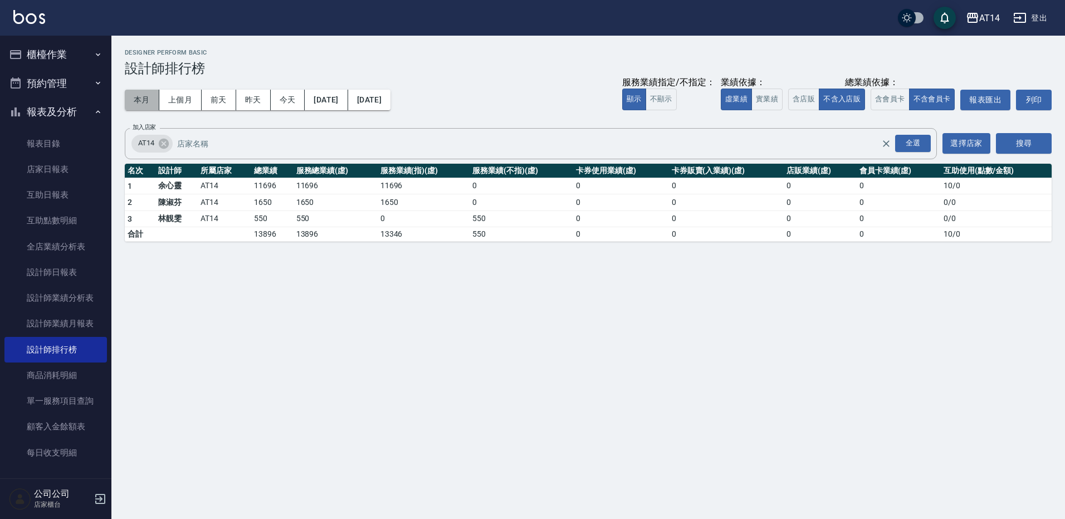
click at [140, 95] on button "本月" at bounding box center [142, 100] width 35 height 21
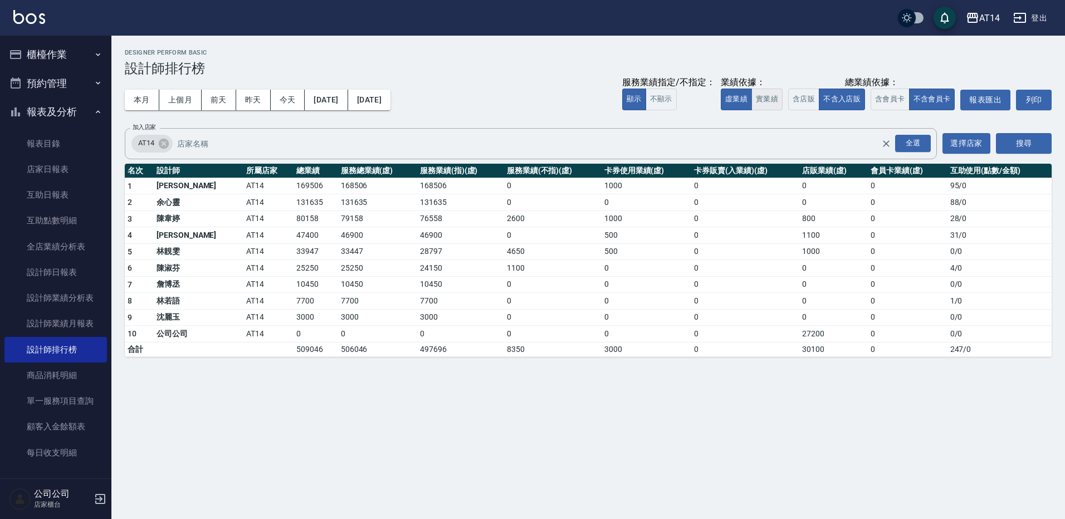
click at [755, 99] on button "實業績" at bounding box center [766, 100] width 31 height 22
click at [744, 95] on button "虛業績" at bounding box center [736, 100] width 31 height 22
click at [52, 48] on button "櫃檯作業" at bounding box center [55, 54] width 102 height 29
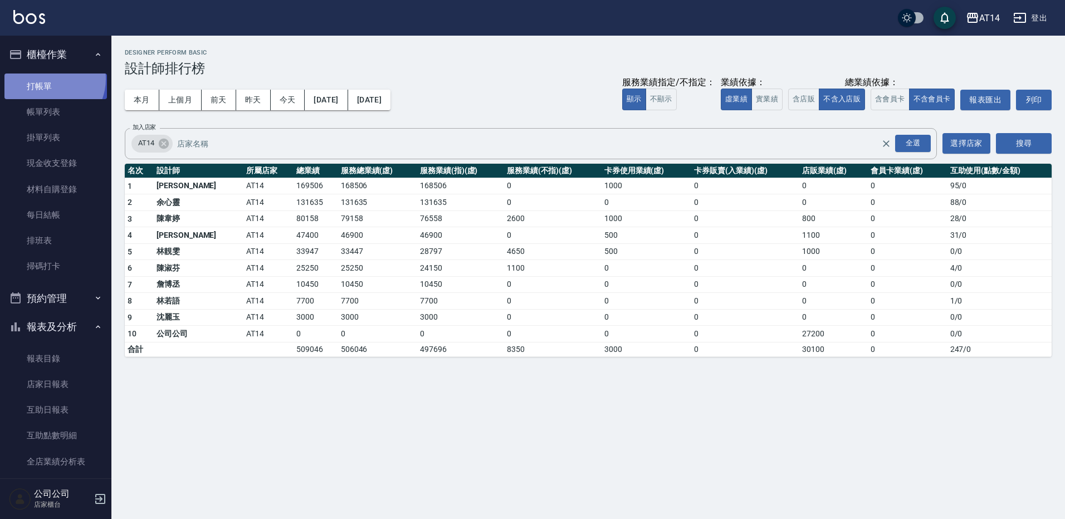
click at [46, 79] on link "打帳單" at bounding box center [55, 87] width 102 height 26
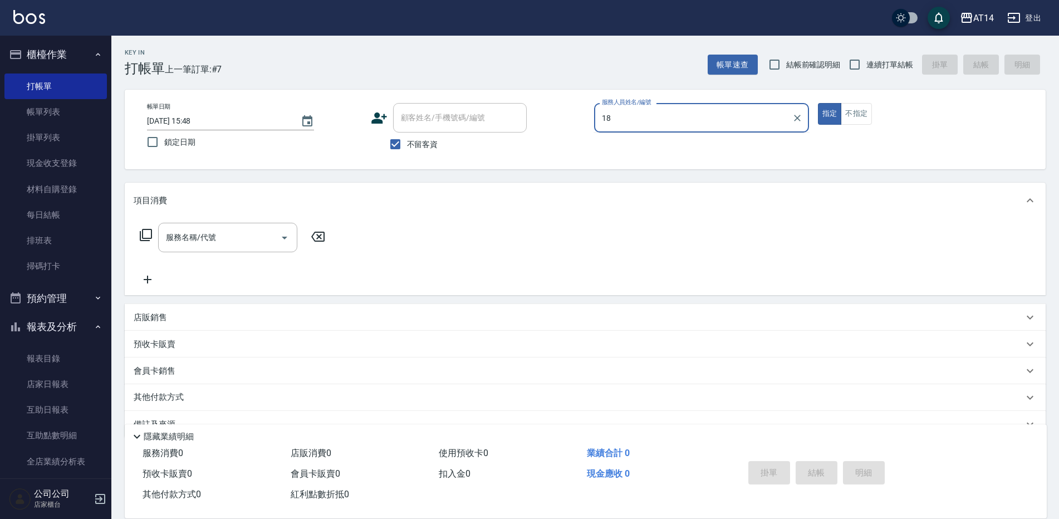
type input "Vna-18"
type button "true"
click at [208, 238] on div "服務名稱/代號 服務名稱/代號" at bounding box center [227, 238] width 139 height 30
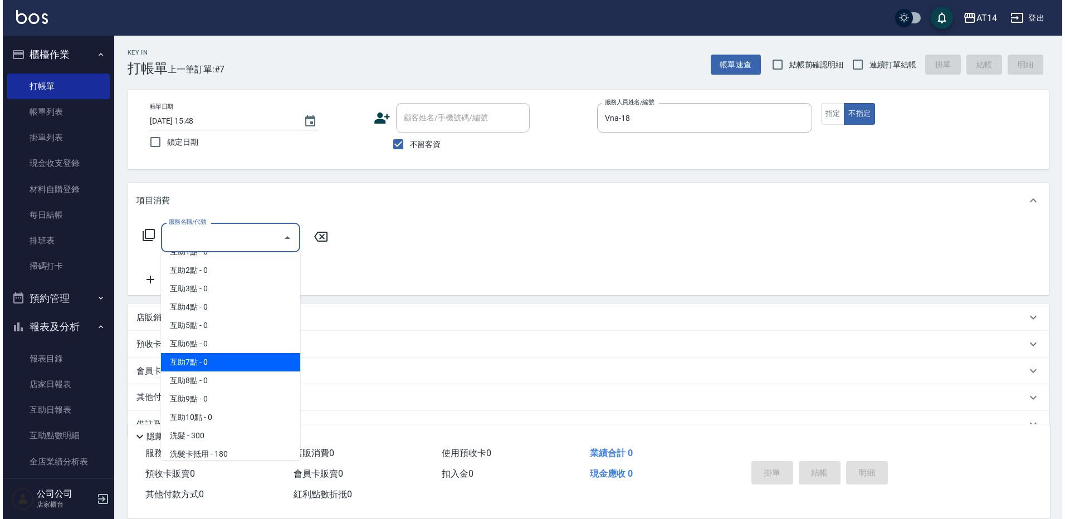
scroll to position [56, 0]
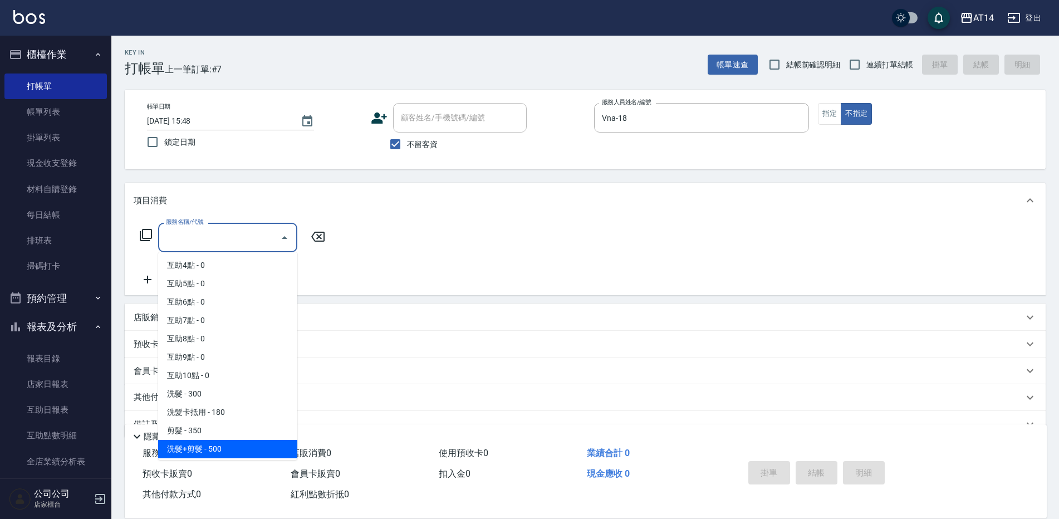
click at [212, 442] on span "洗髮+剪髮 - 500" at bounding box center [227, 449] width 139 height 18
type input "洗髮+剪髮(022)"
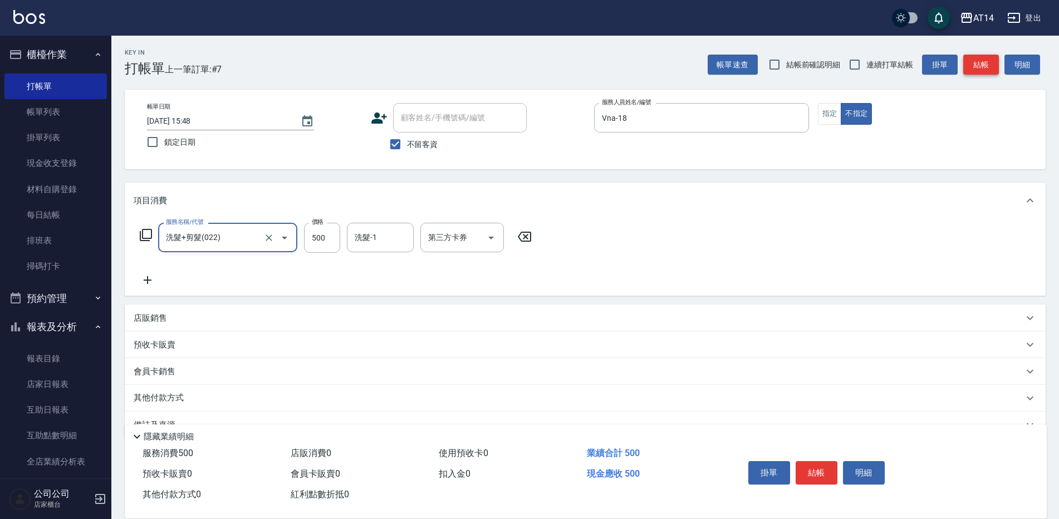
click at [985, 64] on button "結帳" at bounding box center [982, 65] width 36 height 21
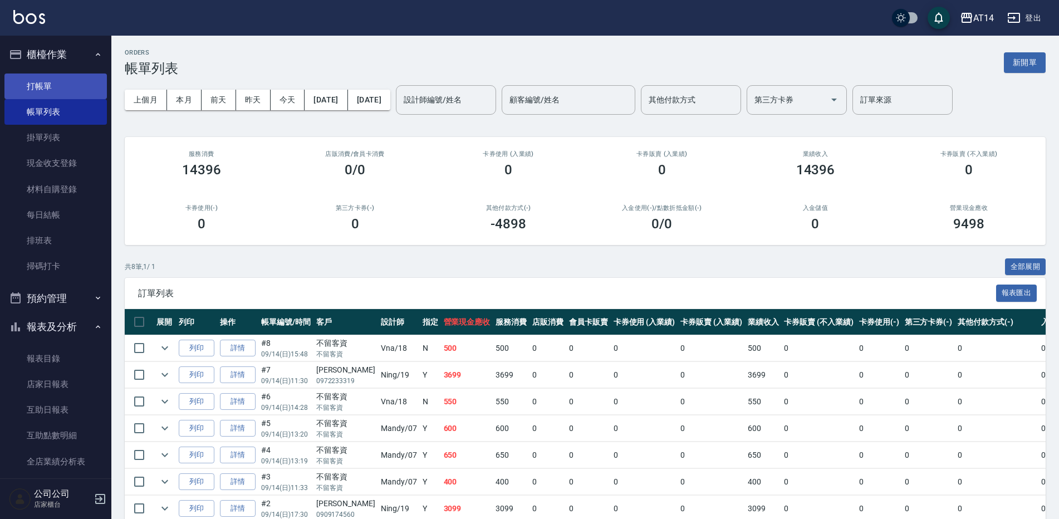
click at [74, 86] on link "打帳單" at bounding box center [55, 87] width 102 height 26
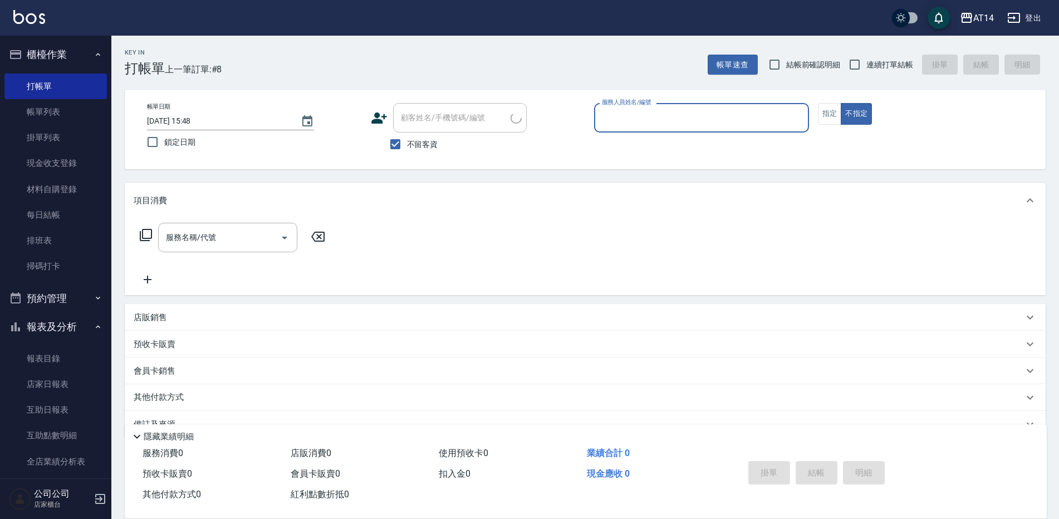
click at [95, 334] on button "報表及分析" at bounding box center [55, 326] width 102 height 29
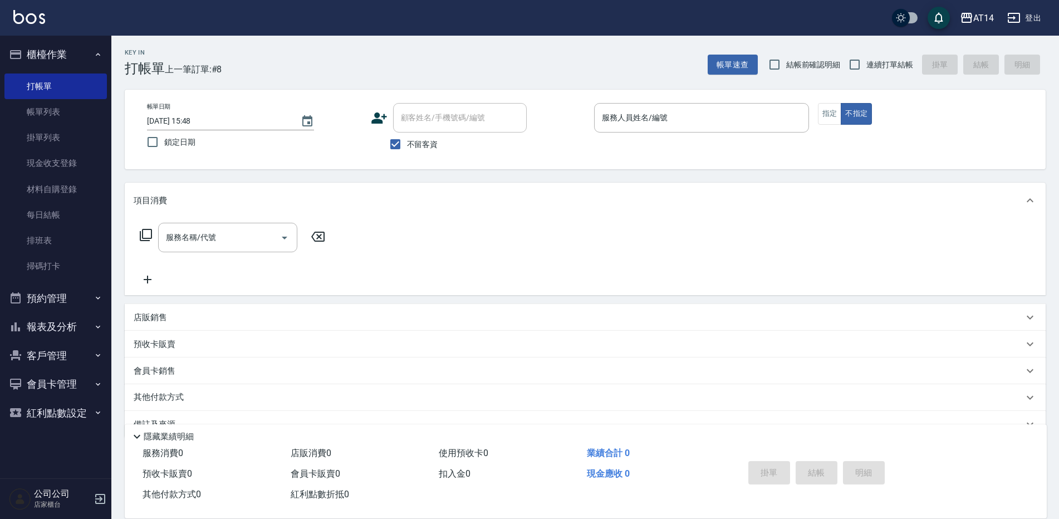
click at [90, 53] on button "櫃檯作業" at bounding box center [55, 54] width 102 height 29
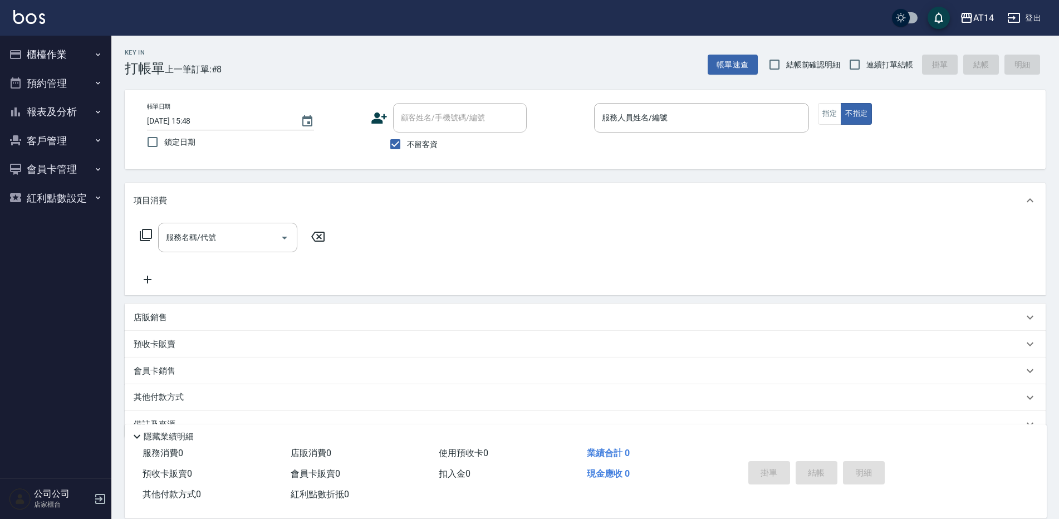
click at [62, 48] on button "櫃檯作業" at bounding box center [55, 54] width 102 height 29
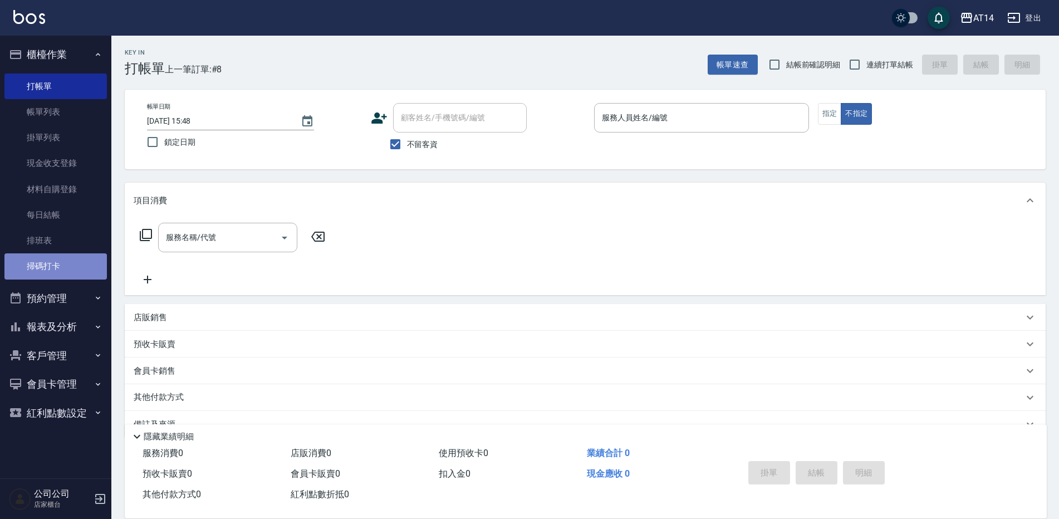
click at [86, 261] on link "掃碼打卡" at bounding box center [55, 266] width 102 height 26
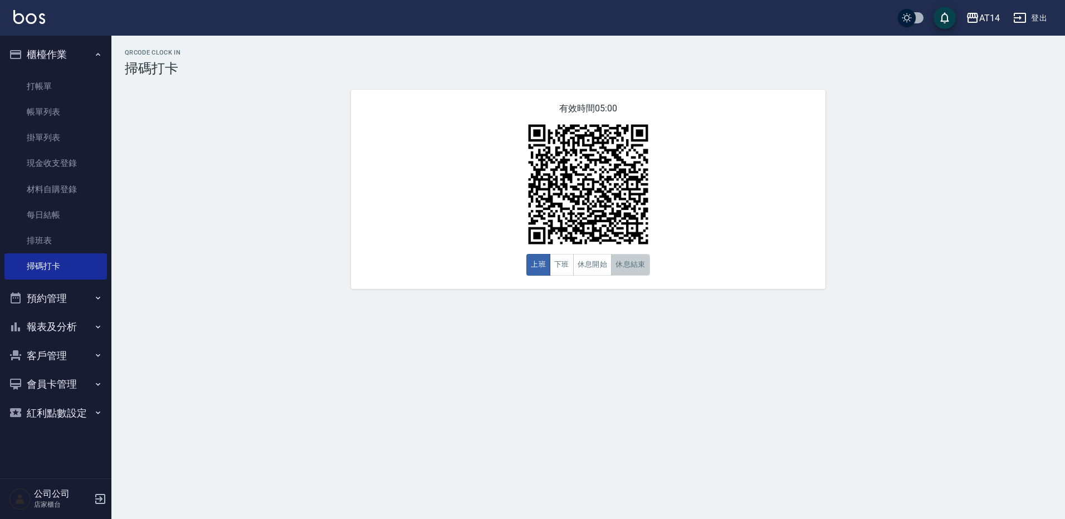
click at [620, 270] on button "休息結束" at bounding box center [630, 265] width 39 height 22
